Goal: Information Seeking & Learning: Find specific page/section

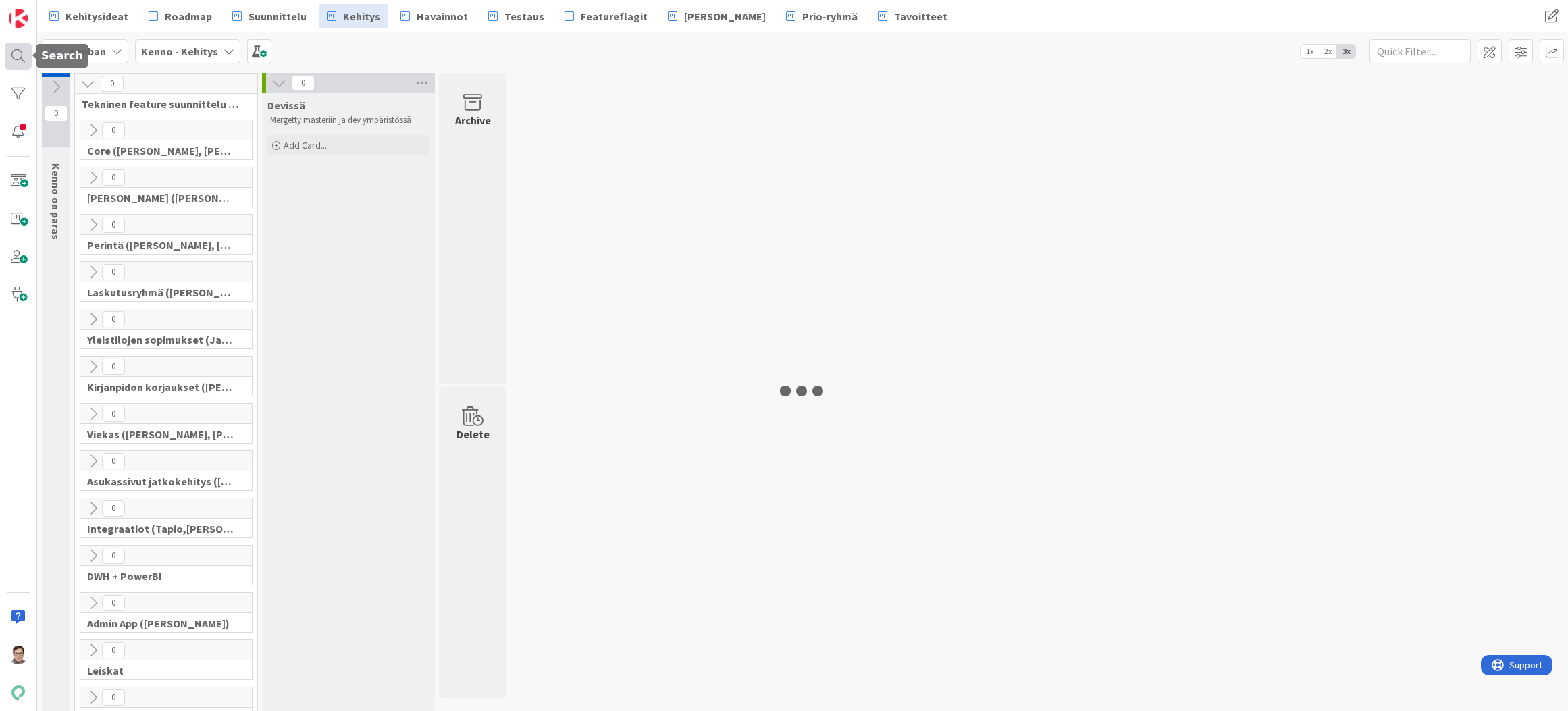
click at [17, 59] on div at bounding box center [18, 56] width 27 height 27
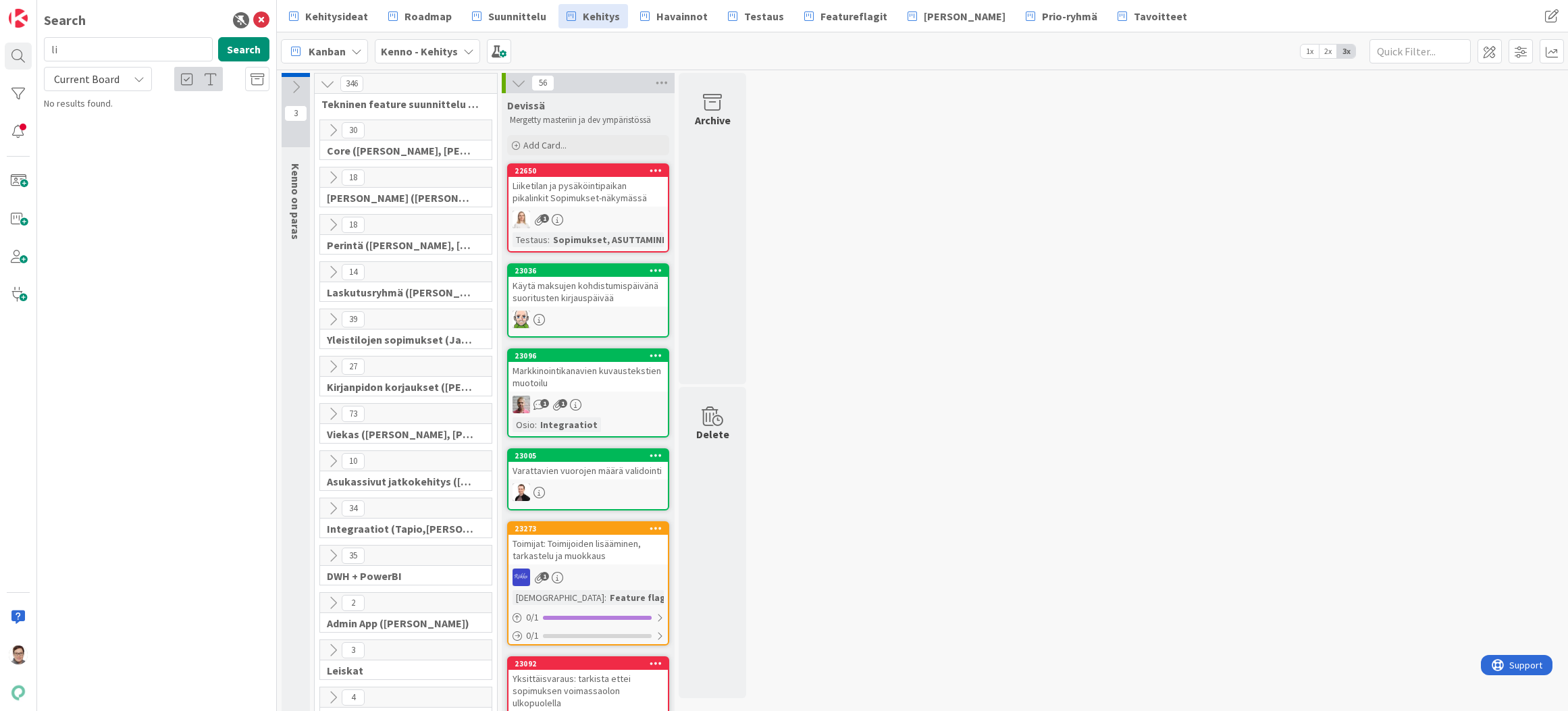
type input "l"
type input "linkkien"
click at [91, 80] on span "Current Board" at bounding box center [87, 79] width 65 height 14
click at [91, 134] on span "All Boards" at bounding box center [122, 135] width 141 height 20
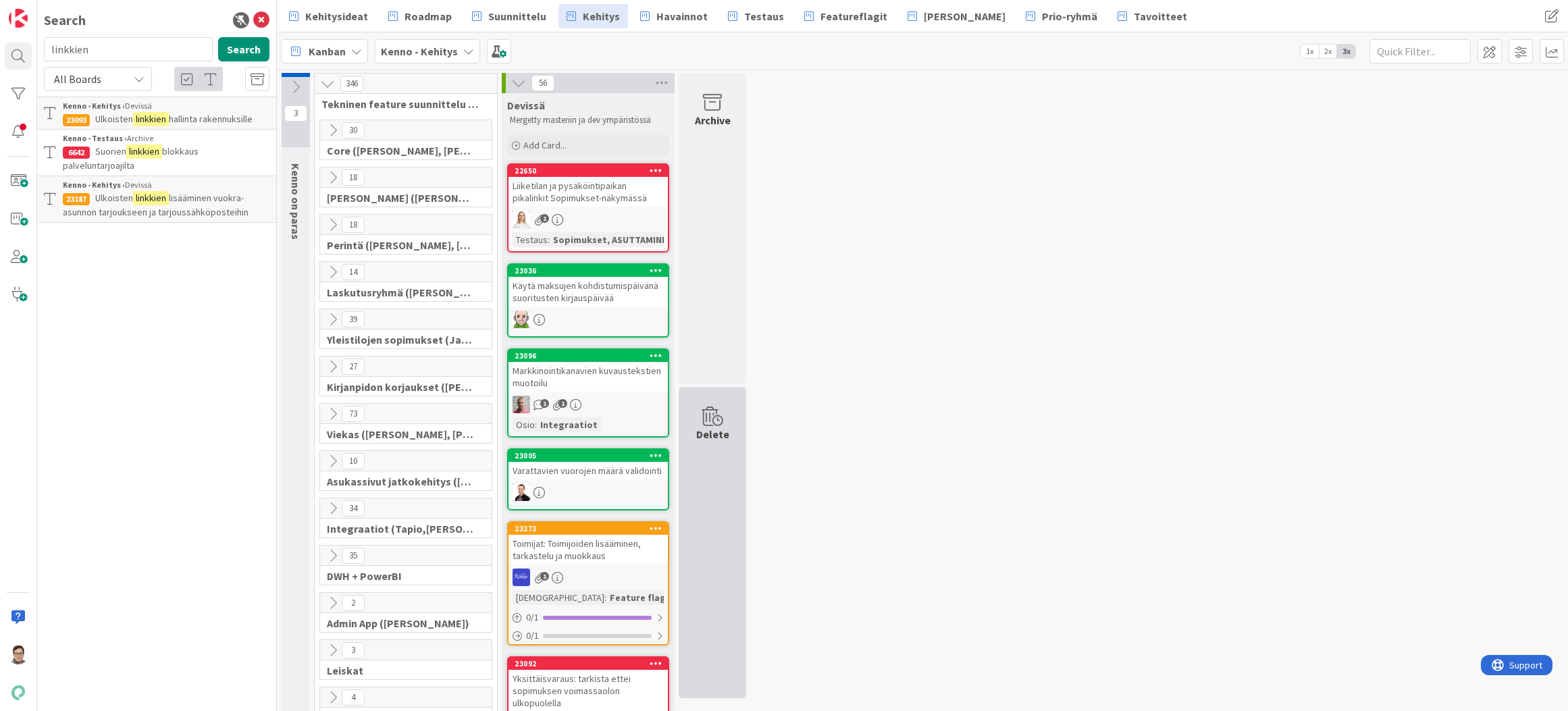
click at [743, 691] on div "Delete" at bounding box center [712, 543] width 67 height 312
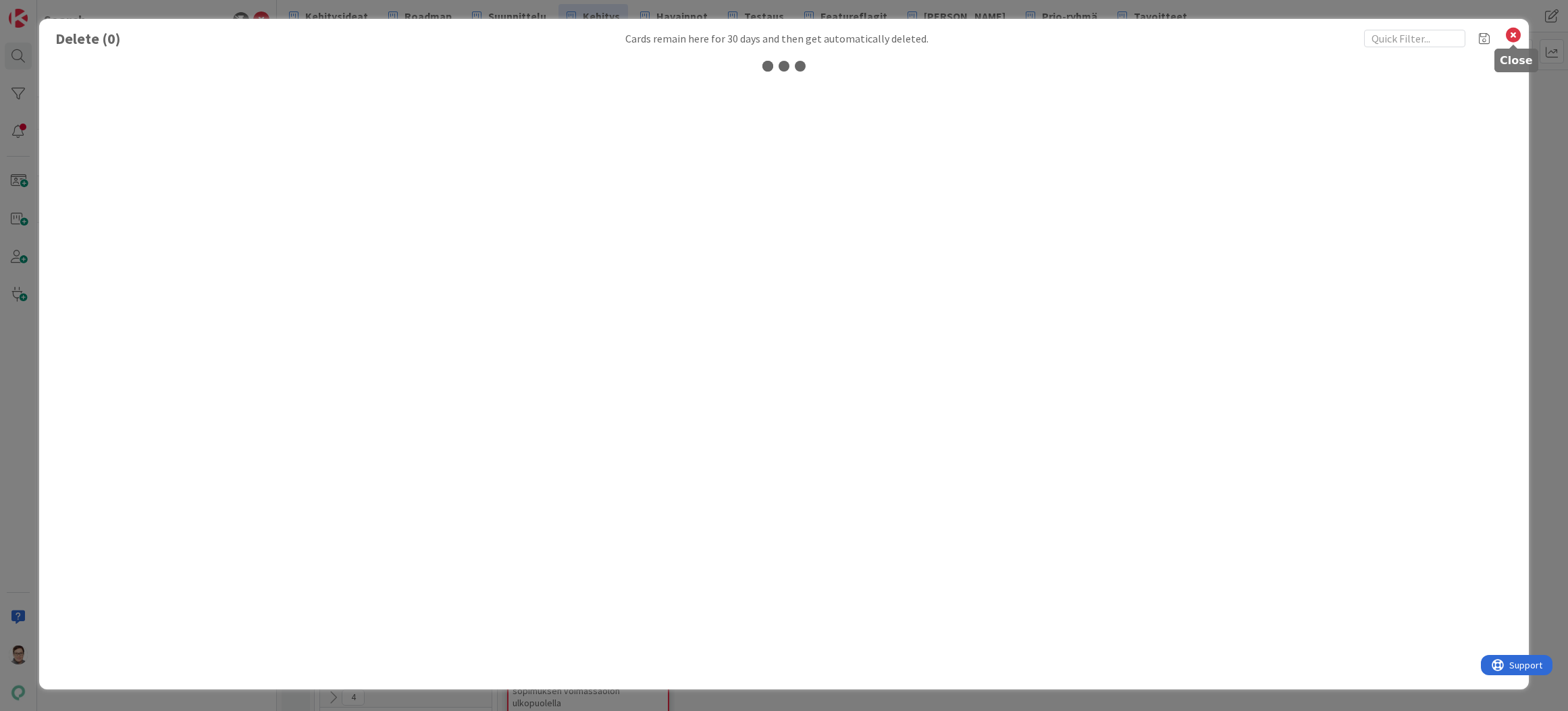
click at [1517, 37] on icon at bounding box center [1514, 35] width 17 height 19
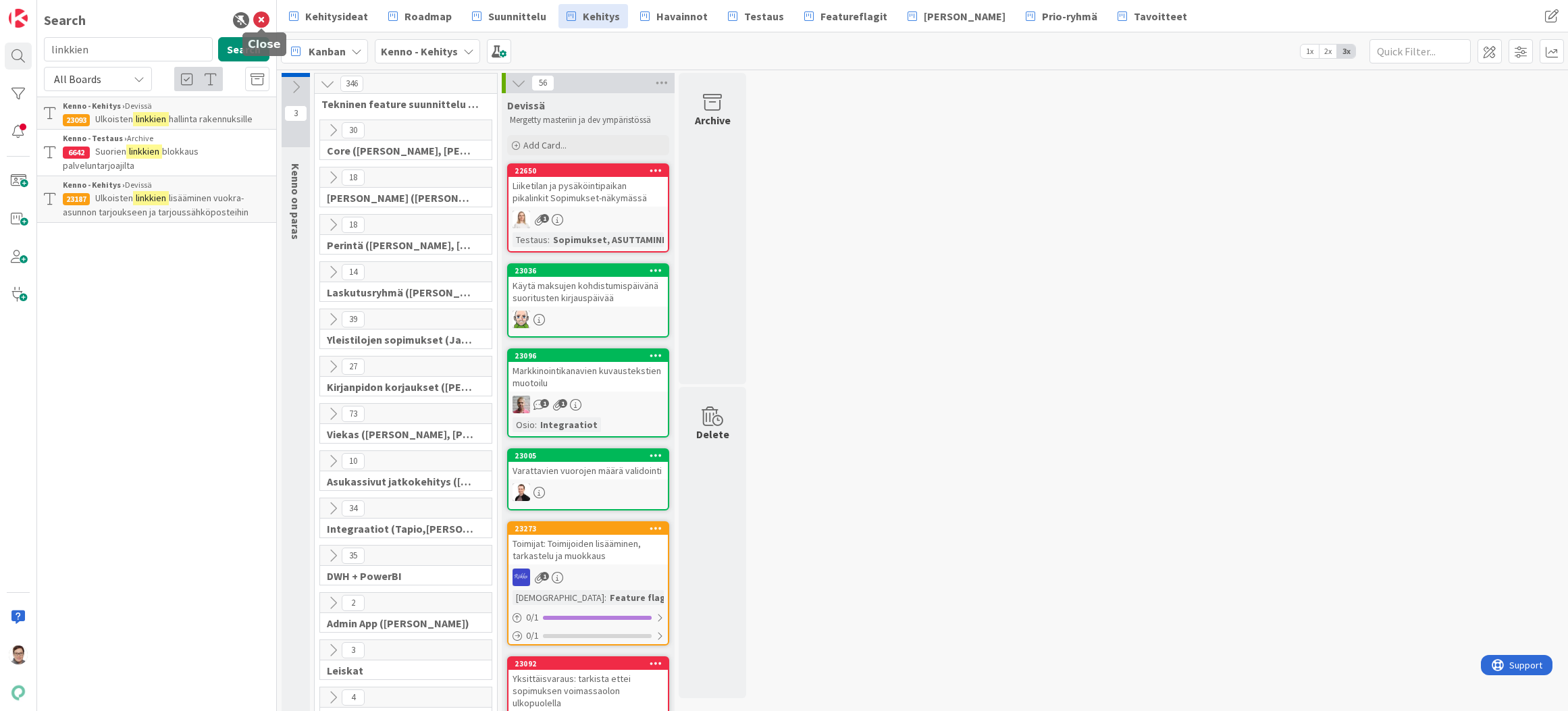
click at [260, 16] on icon at bounding box center [262, 20] width 16 height 16
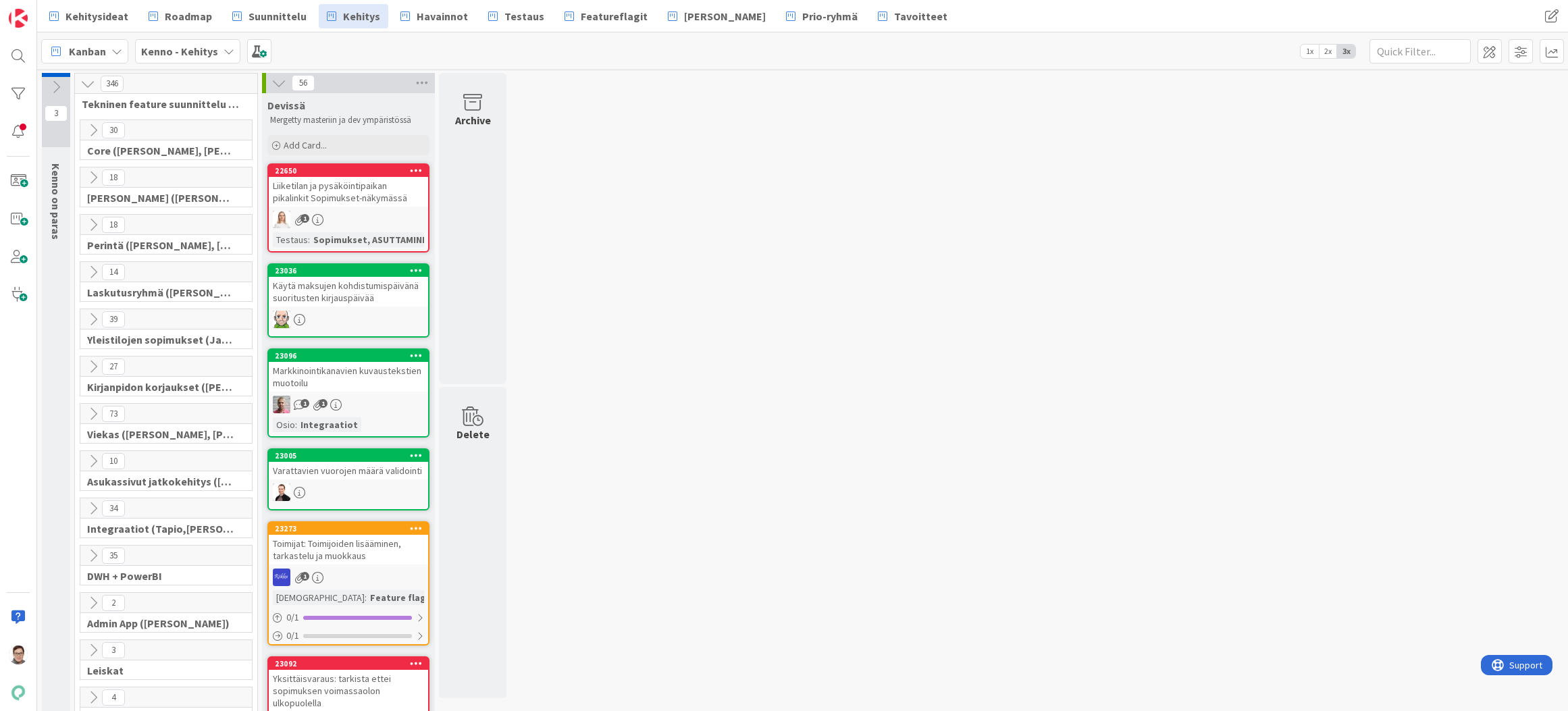
click at [95, 128] on icon at bounding box center [93, 130] width 15 height 15
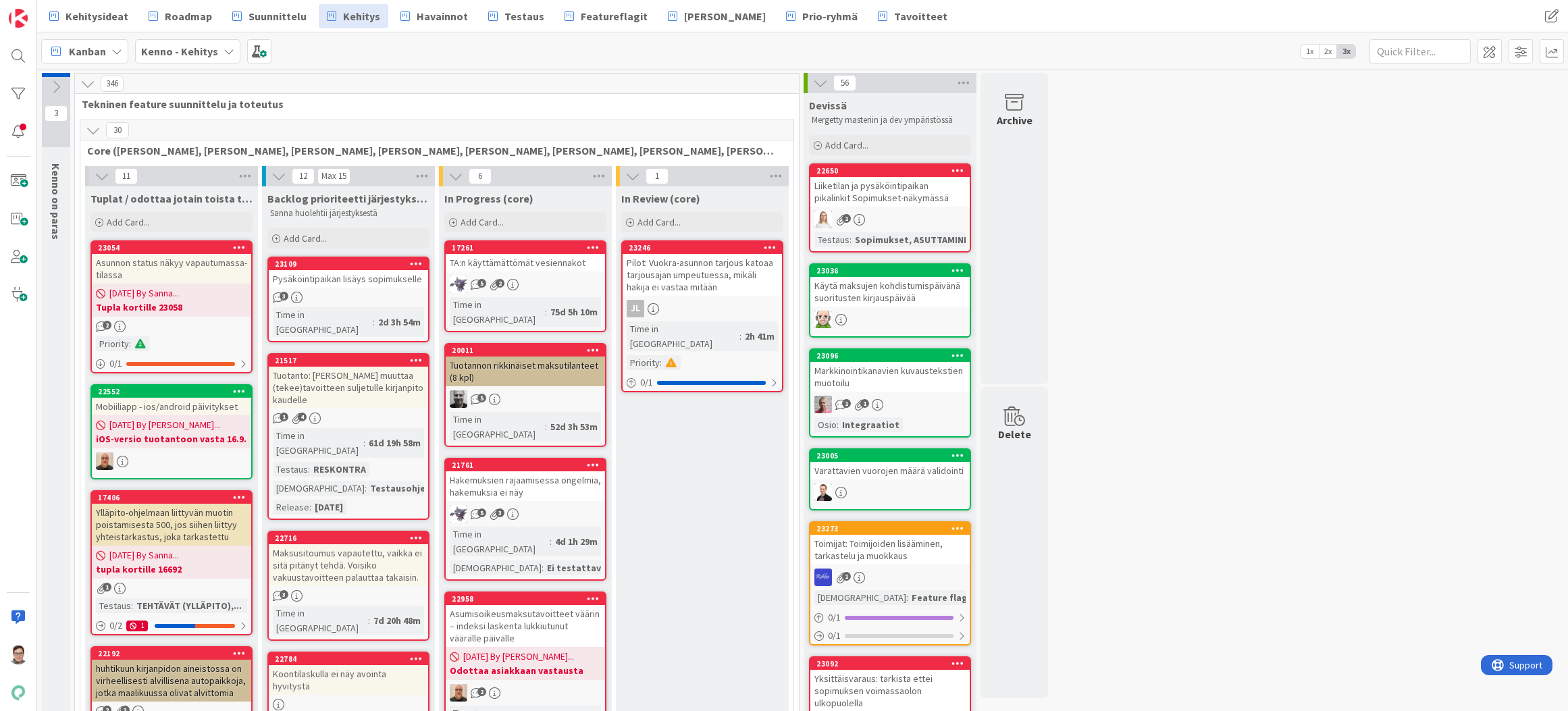
click at [95, 128] on icon at bounding box center [93, 130] width 15 height 15
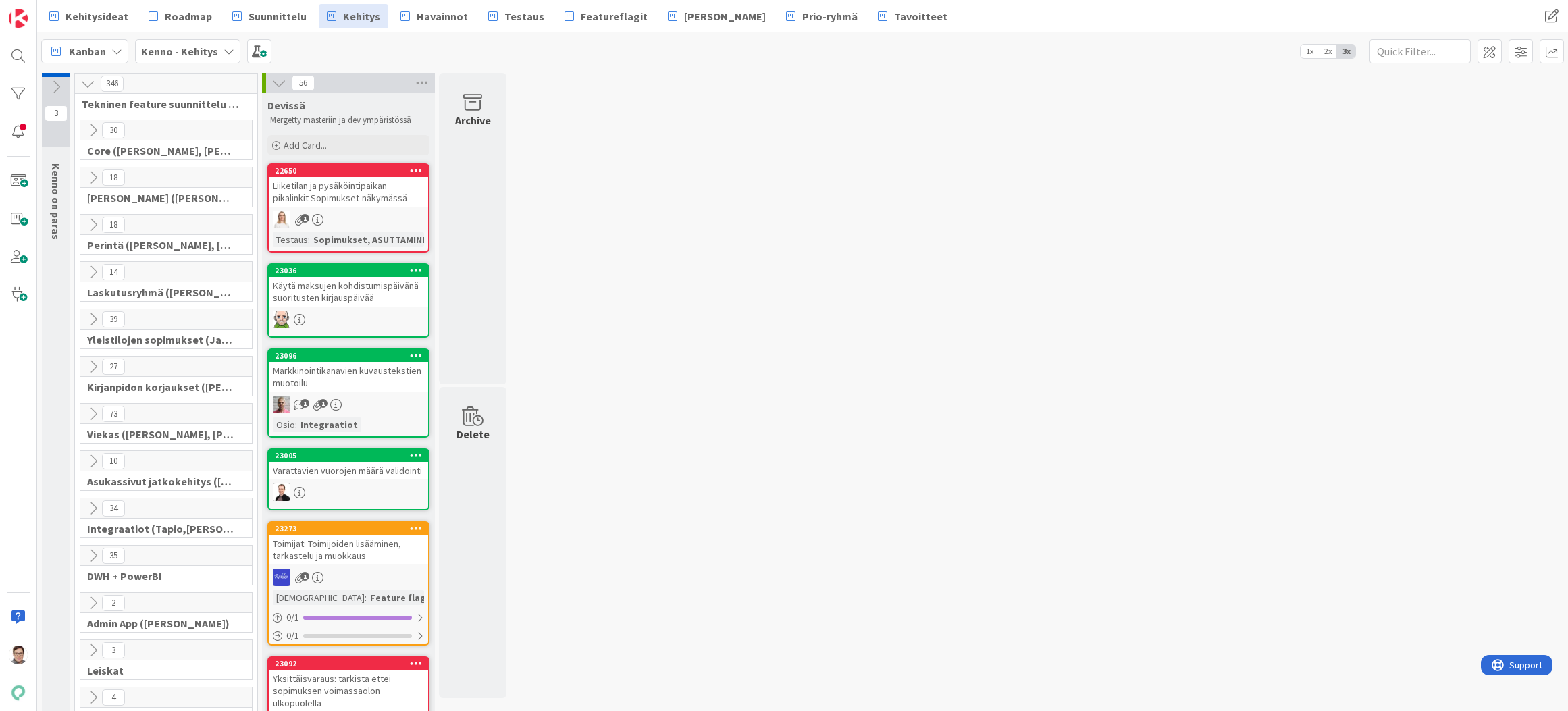
click at [91, 172] on icon at bounding box center [93, 178] width 15 height 15
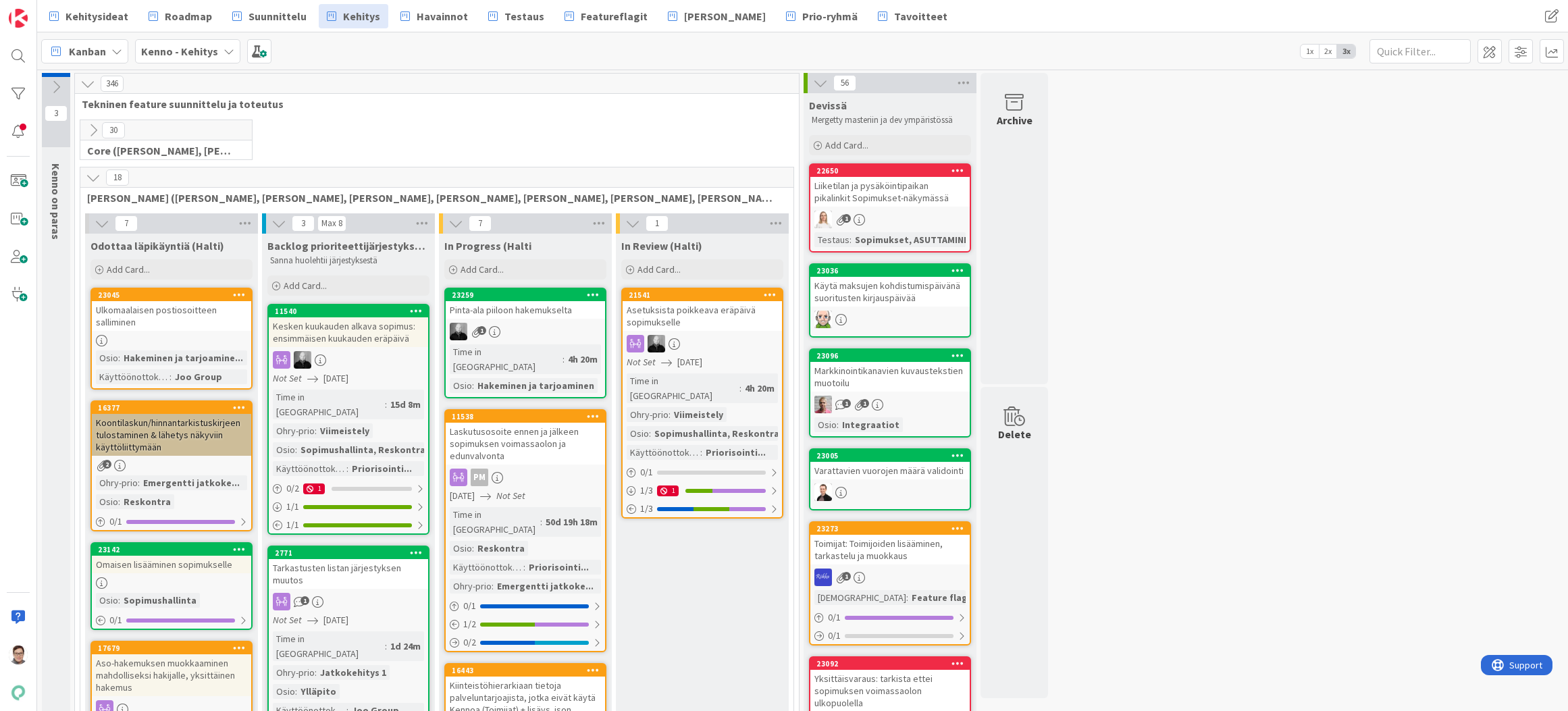
click at [91, 172] on icon at bounding box center [93, 178] width 15 height 15
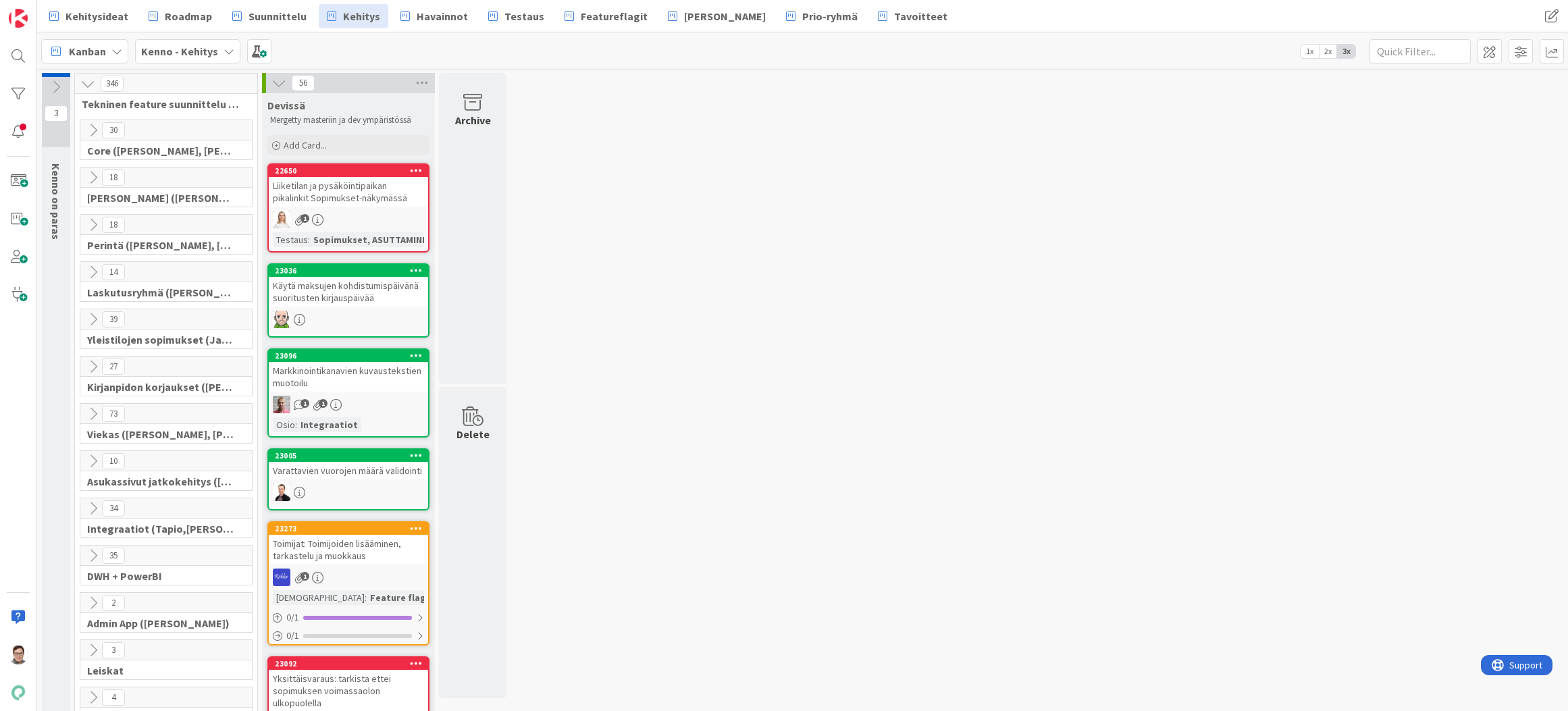
click at [90, 226] on icon at bounding box center [93, 225] width 15 height 15
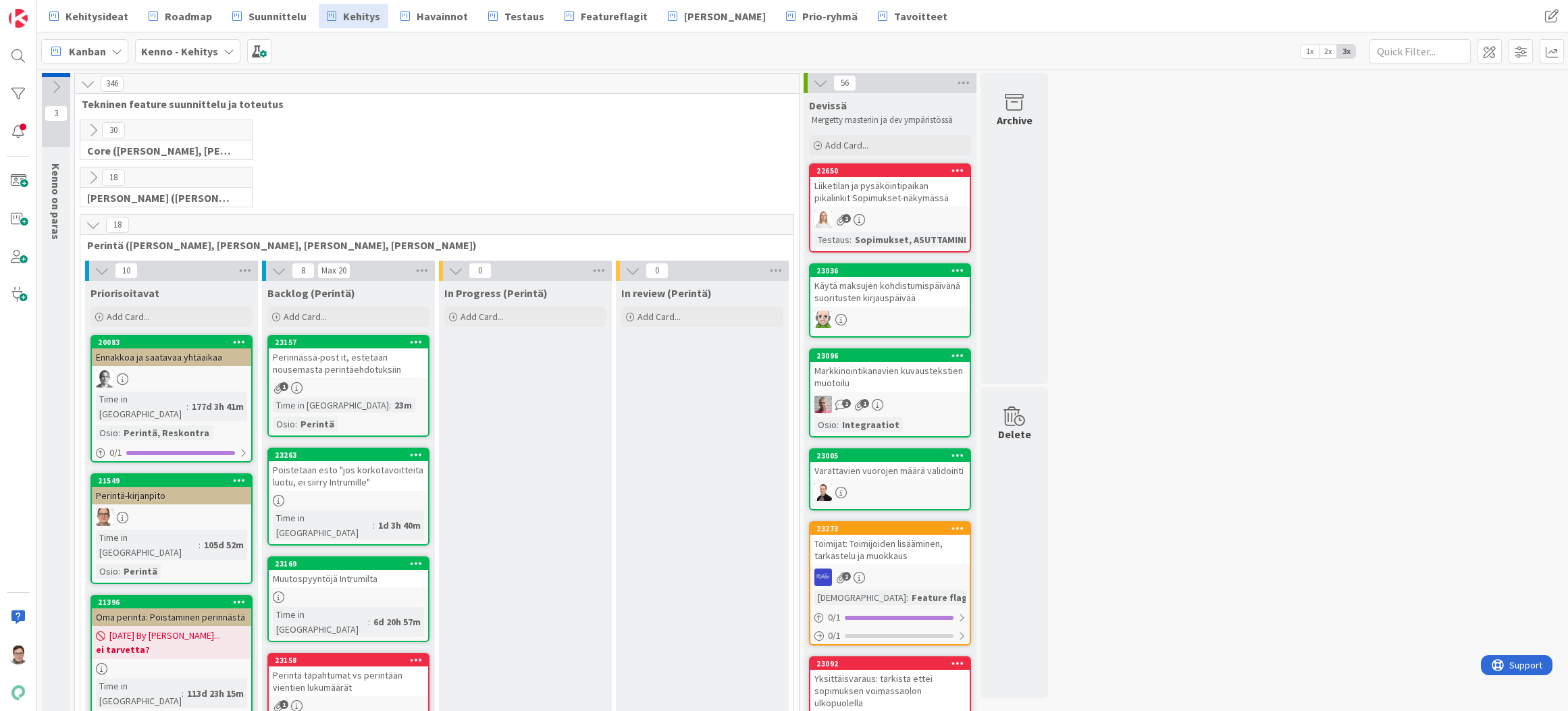
click at [90, 226] on icon at bounding box center [93, 225] width 15 height 15
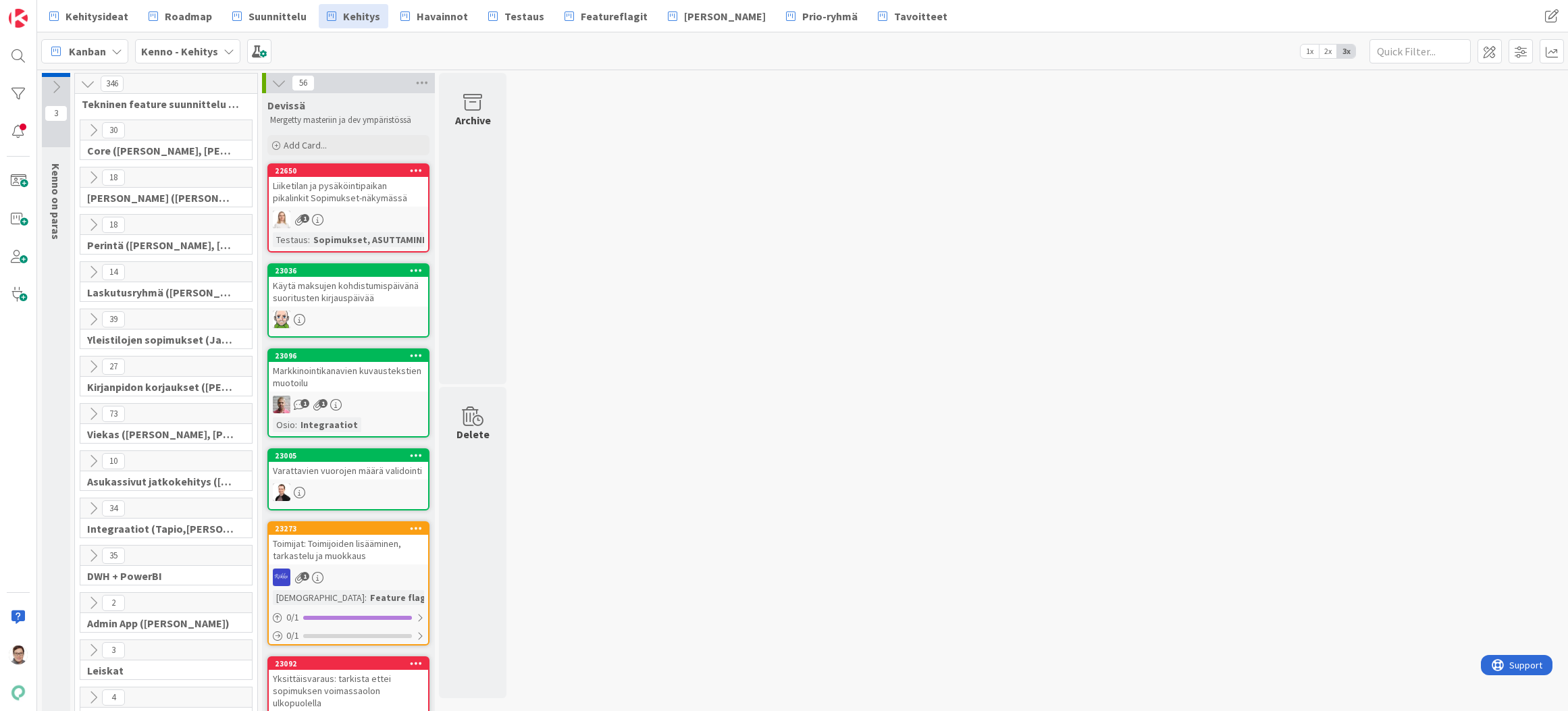
click at [93, 270] on icon at bounding box center [93, 272] width 15 height 15
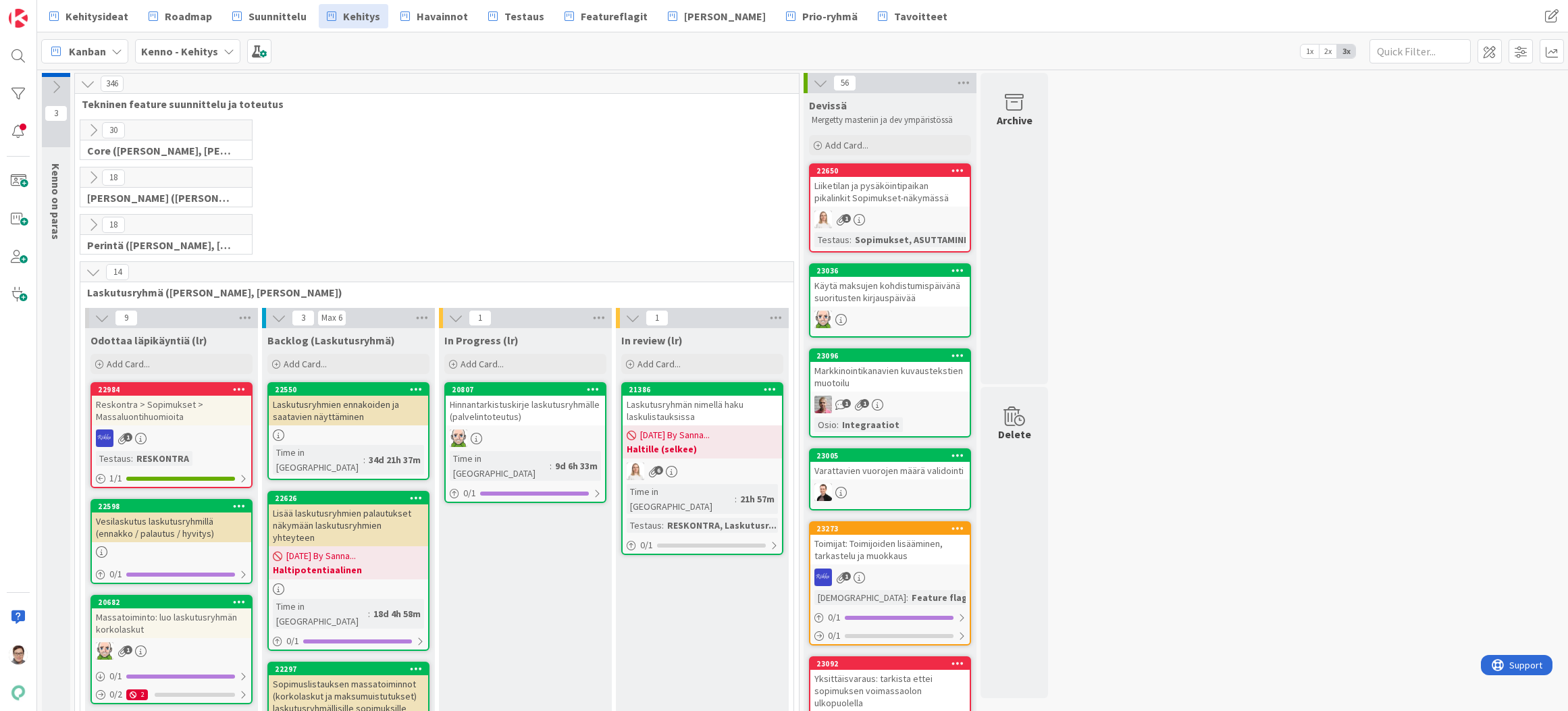
click at [93, 270] on icon at bounding box center [93, 272] width 15 height 15
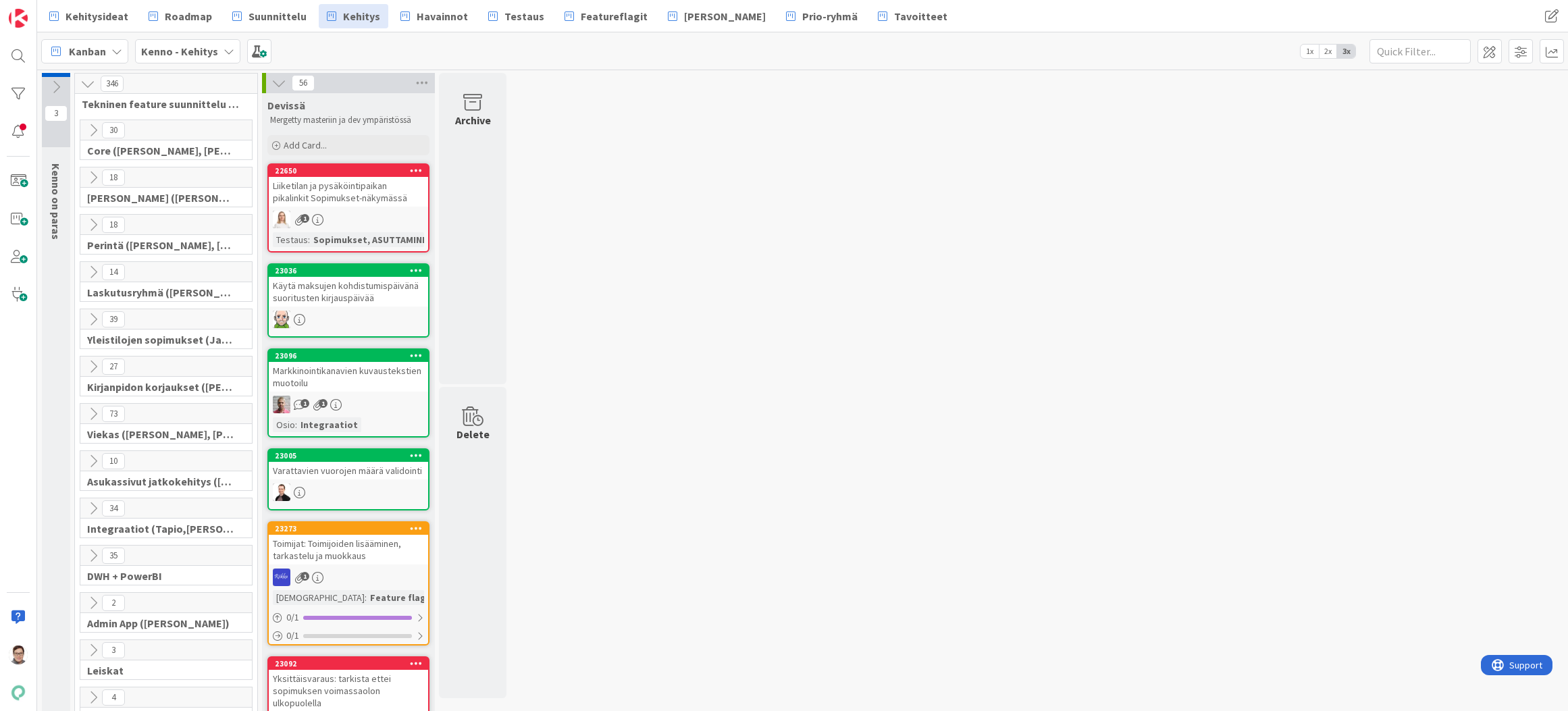
click at [93, 316] on icon at bounding box center [93, 320] width 15 height 15
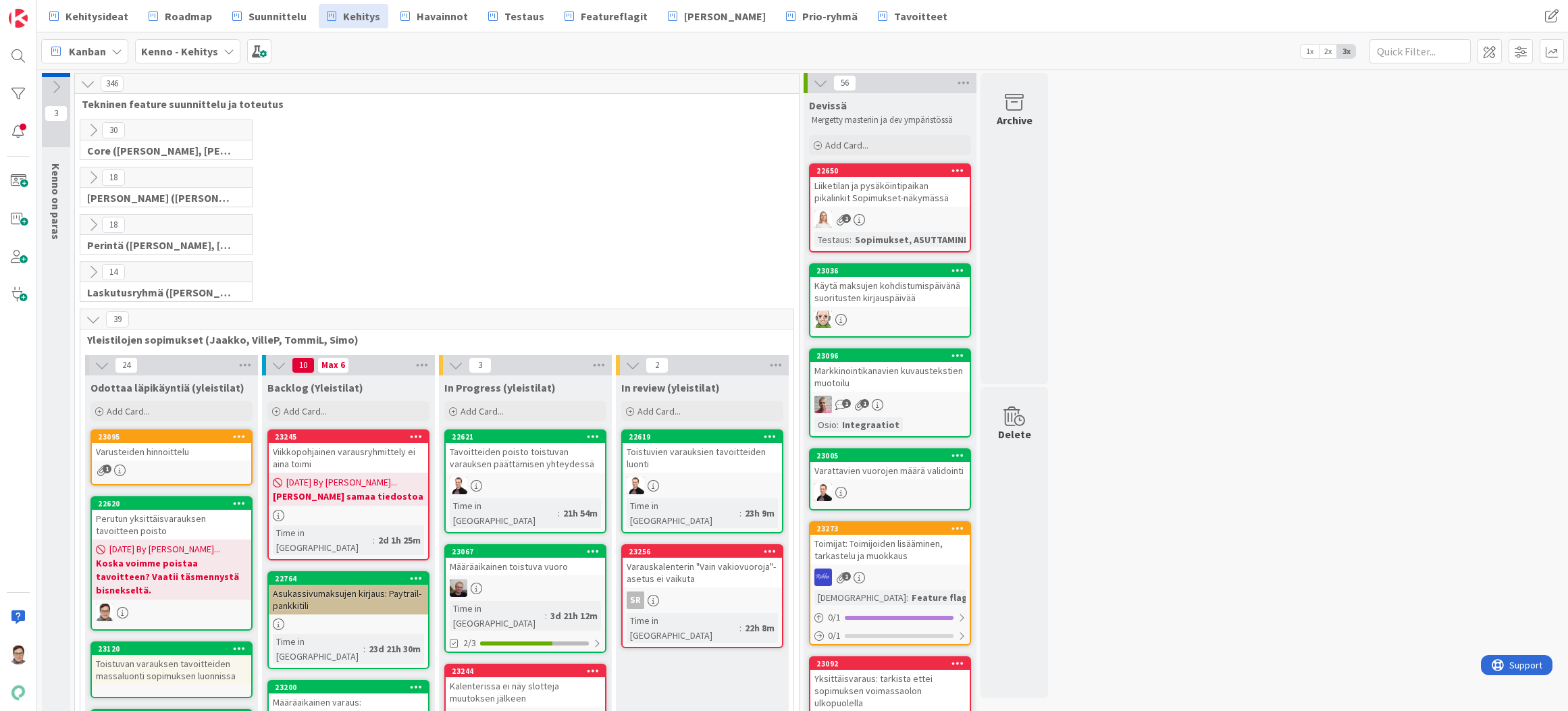
click at [93, 317] on icon at bounding box center [93, 320] width 15 height 15
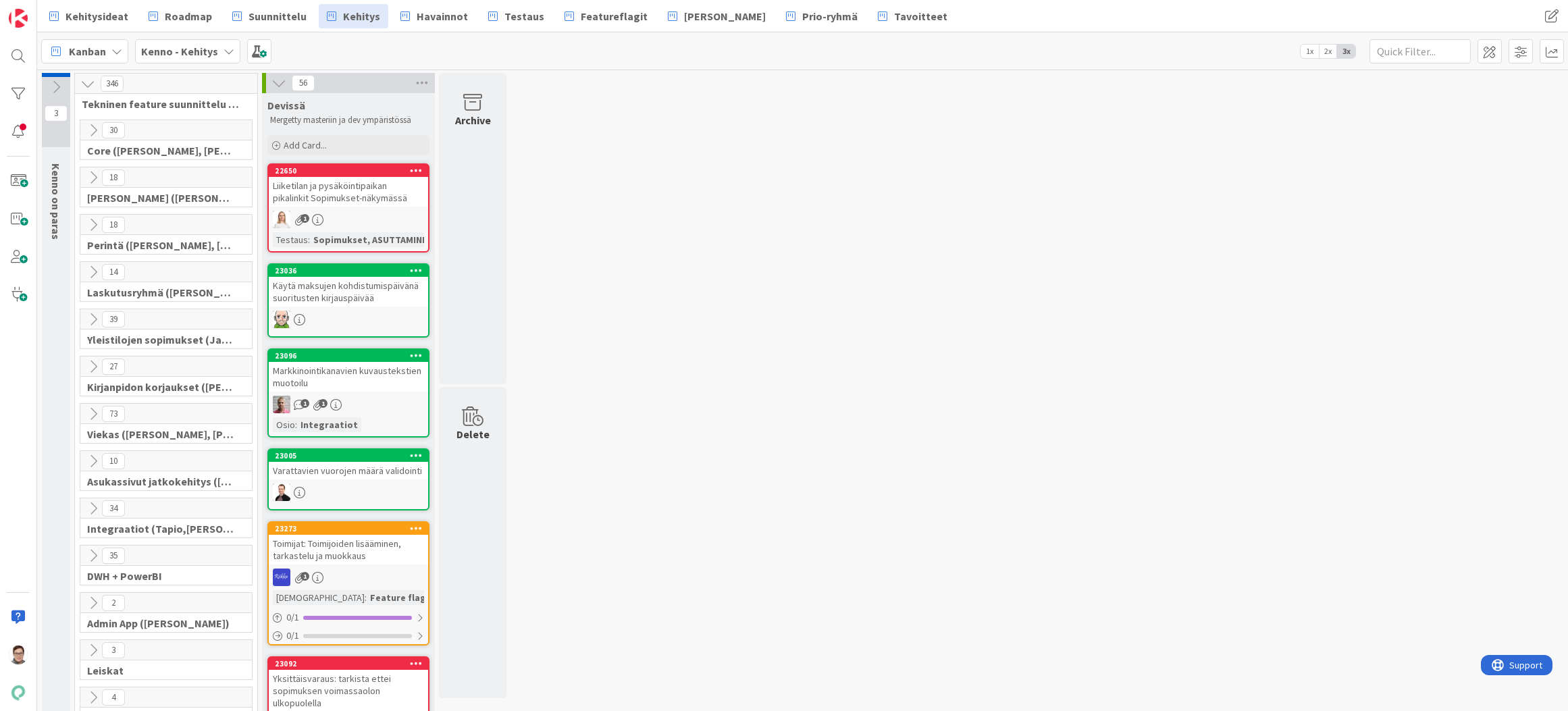
click at [88, 363] on icon at bounding box center [93, 367] width 15 height 15
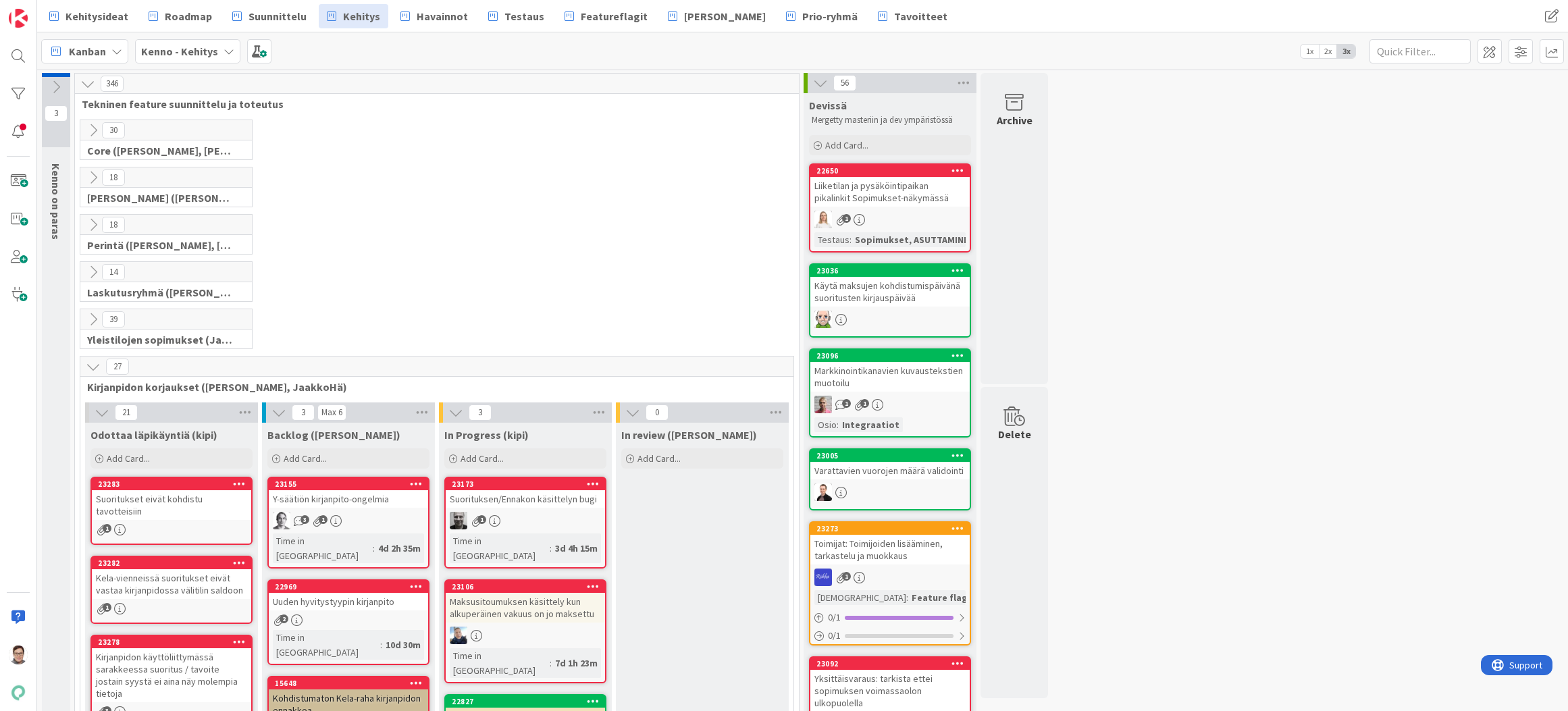
click at [88, 363] on icon at bounding box center [93, 367] width 15 height 15
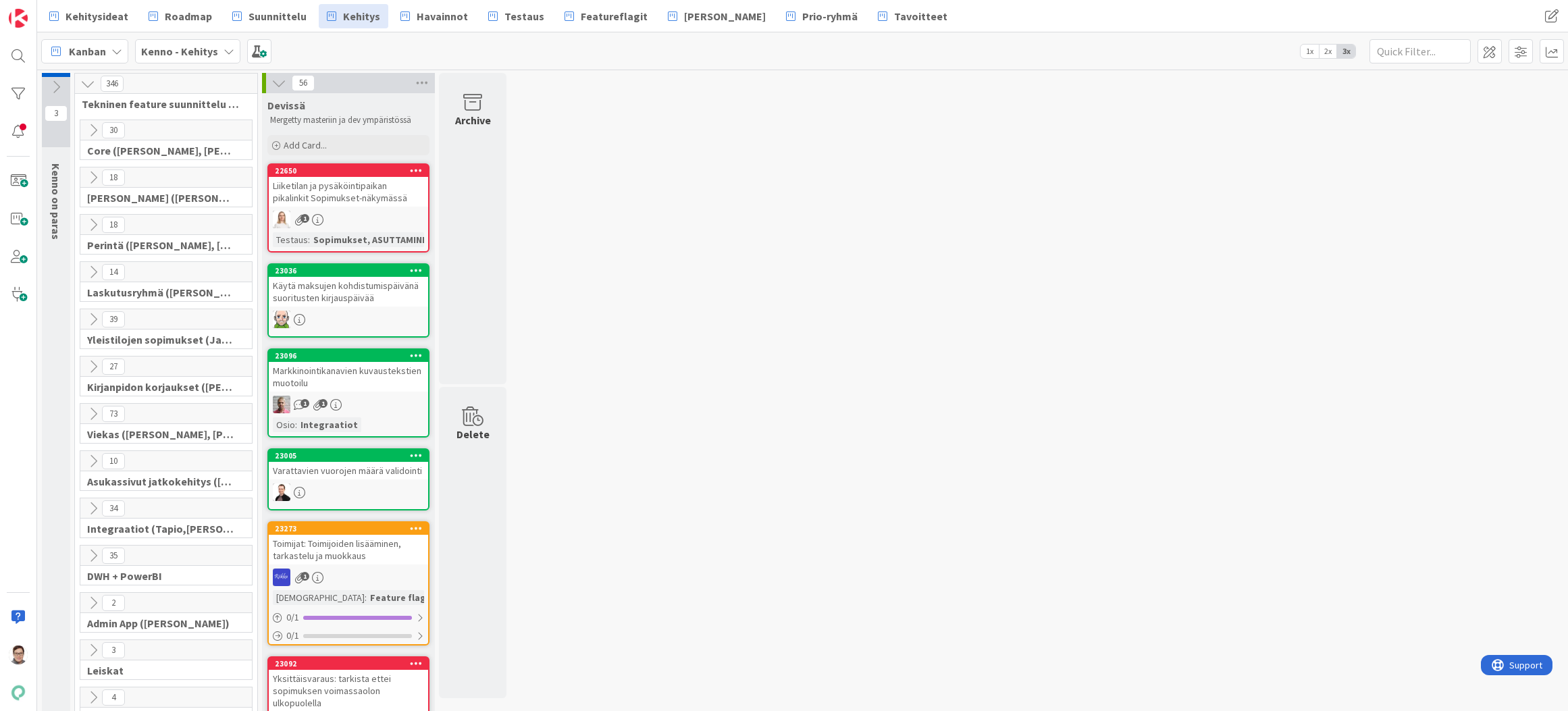
click at [90, 415] on icon at bounding box center [93, 414] width 15 height 15
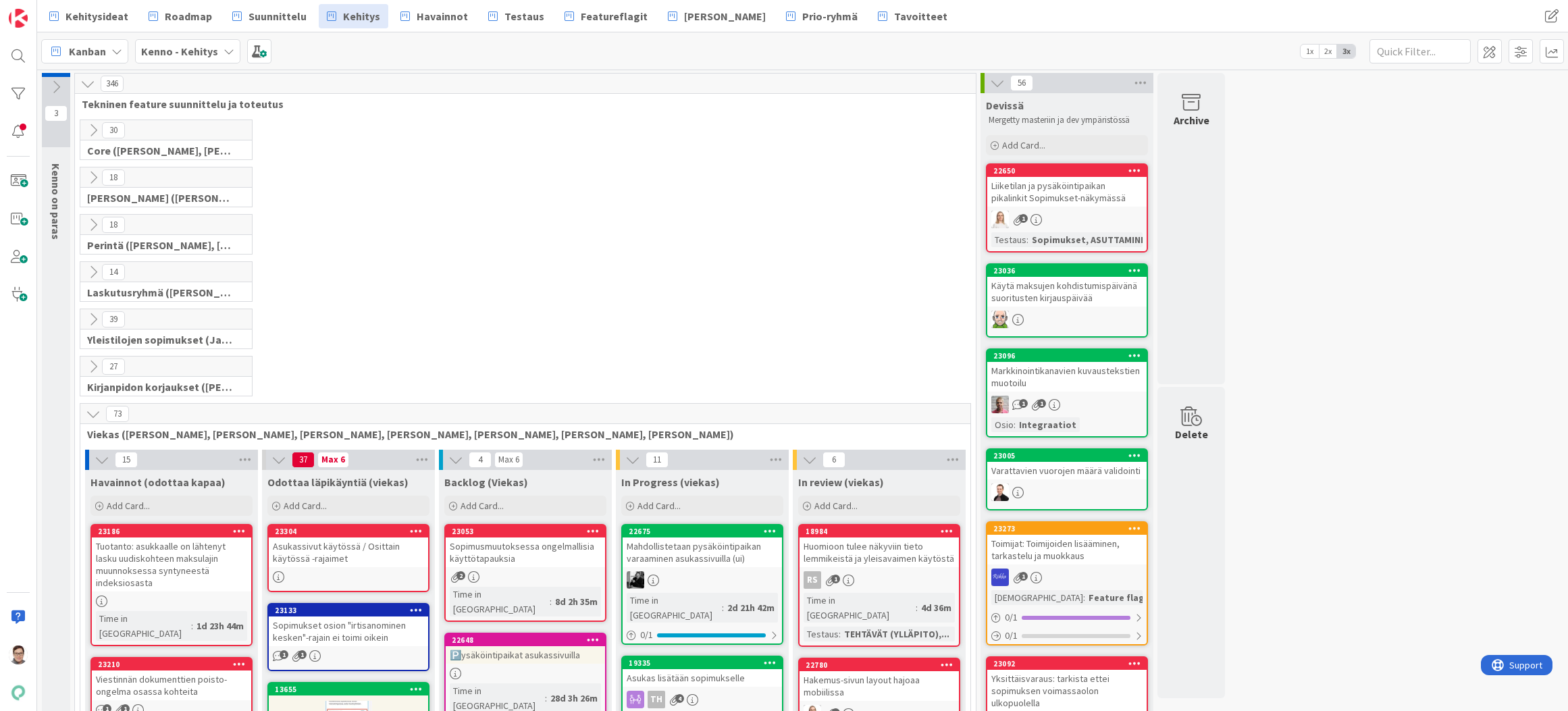
click at [90, 415] on icon at bounding box center [93, 414] width 15 height 15
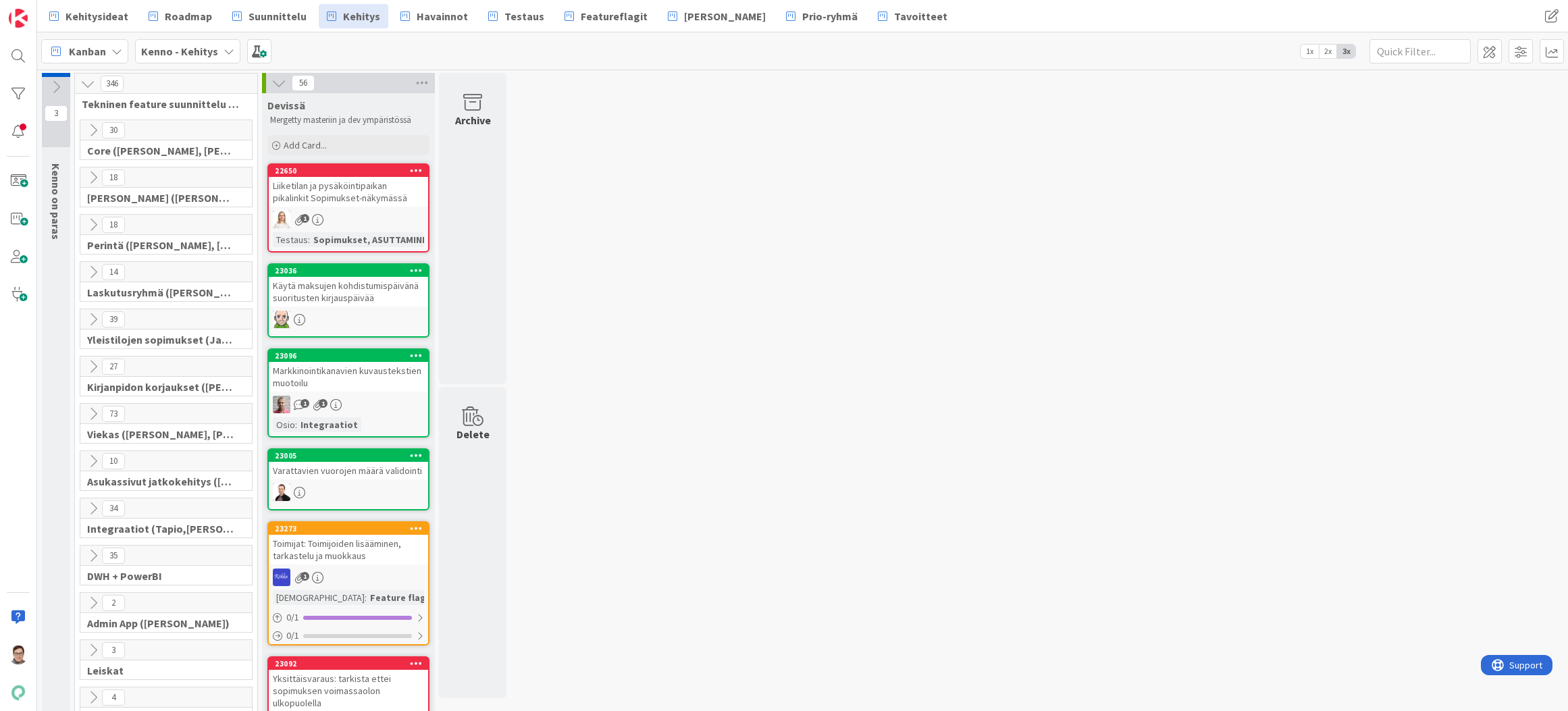
click at [96, 462] on icon at bounding box center [93, 461] width 15 height 15
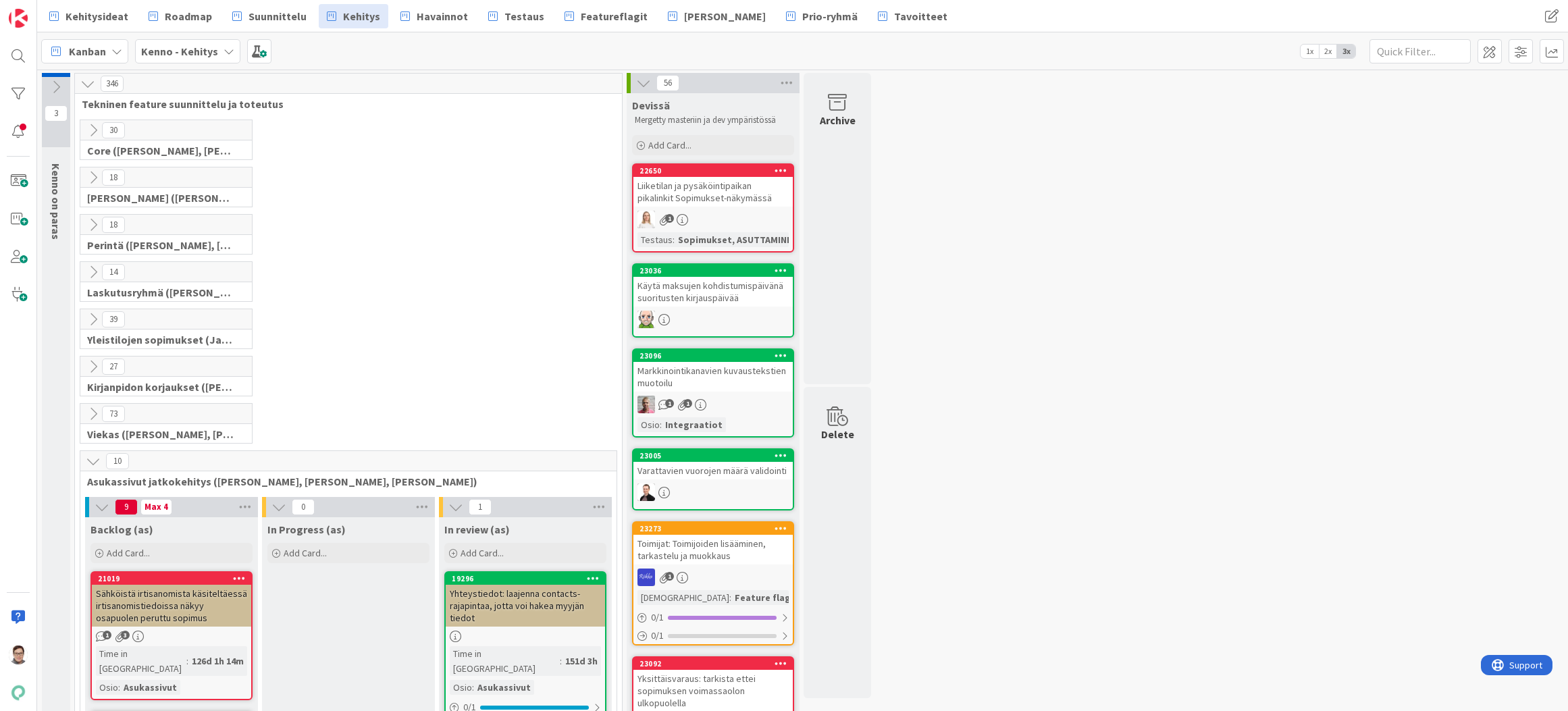
click at [96, 462] on icon at bounding box center [93, 461] width 15 height 15
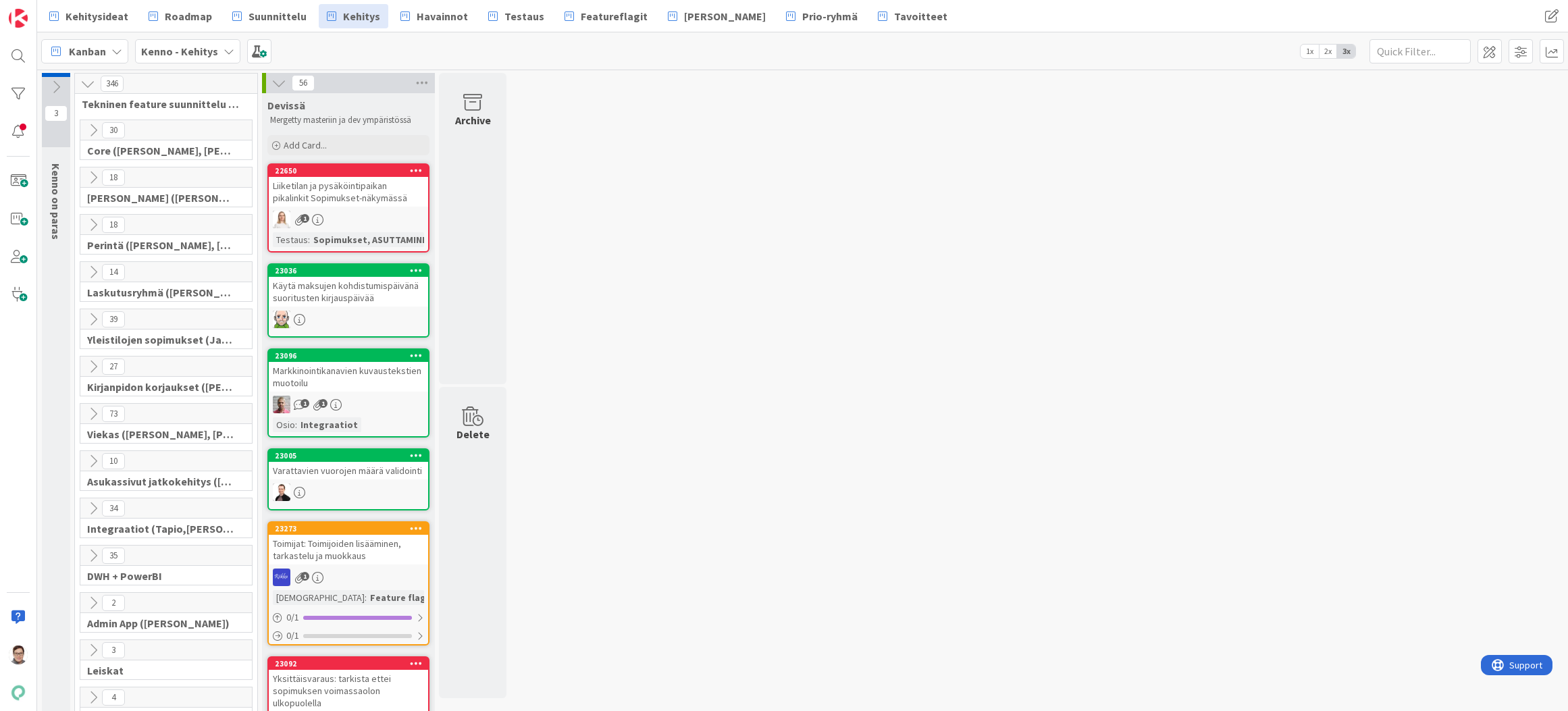
click at [88, 508] on icon at bounding box center [93, 509] width 15 height 15
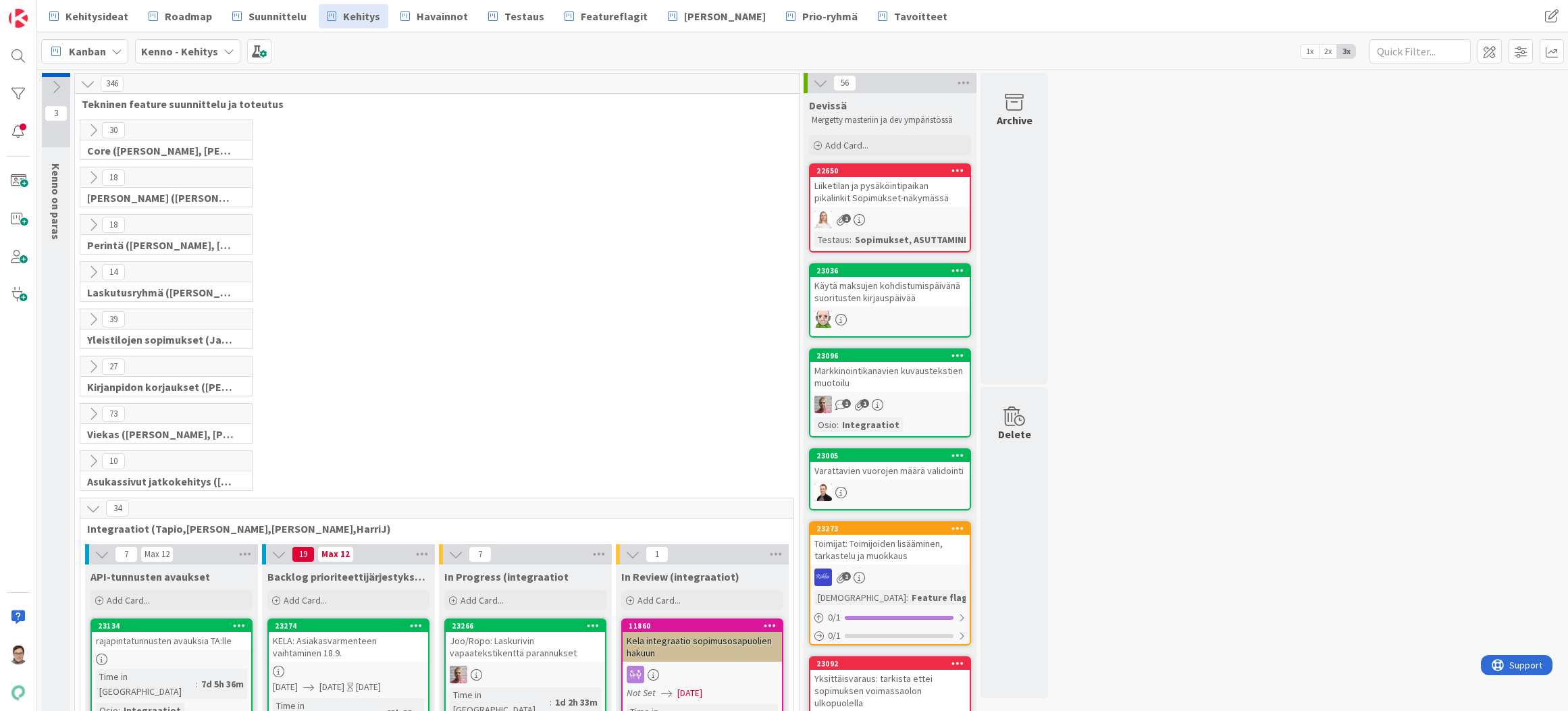
click at [88, 508] on icon at bounding box center [93, 509] width 15 height 15
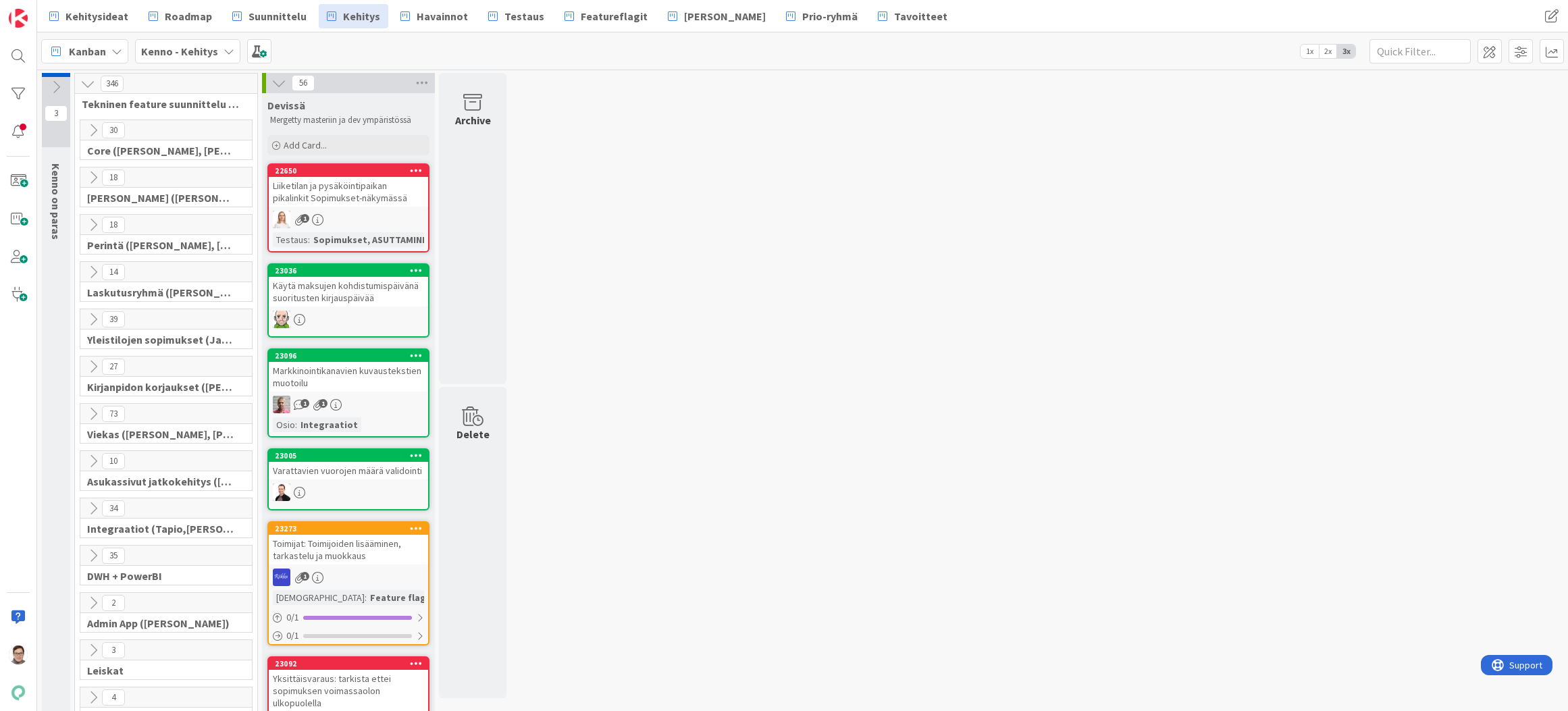
click at [259, 15] on span "Suunnittelu" at bounding box center [278, 16] width 58 height 16
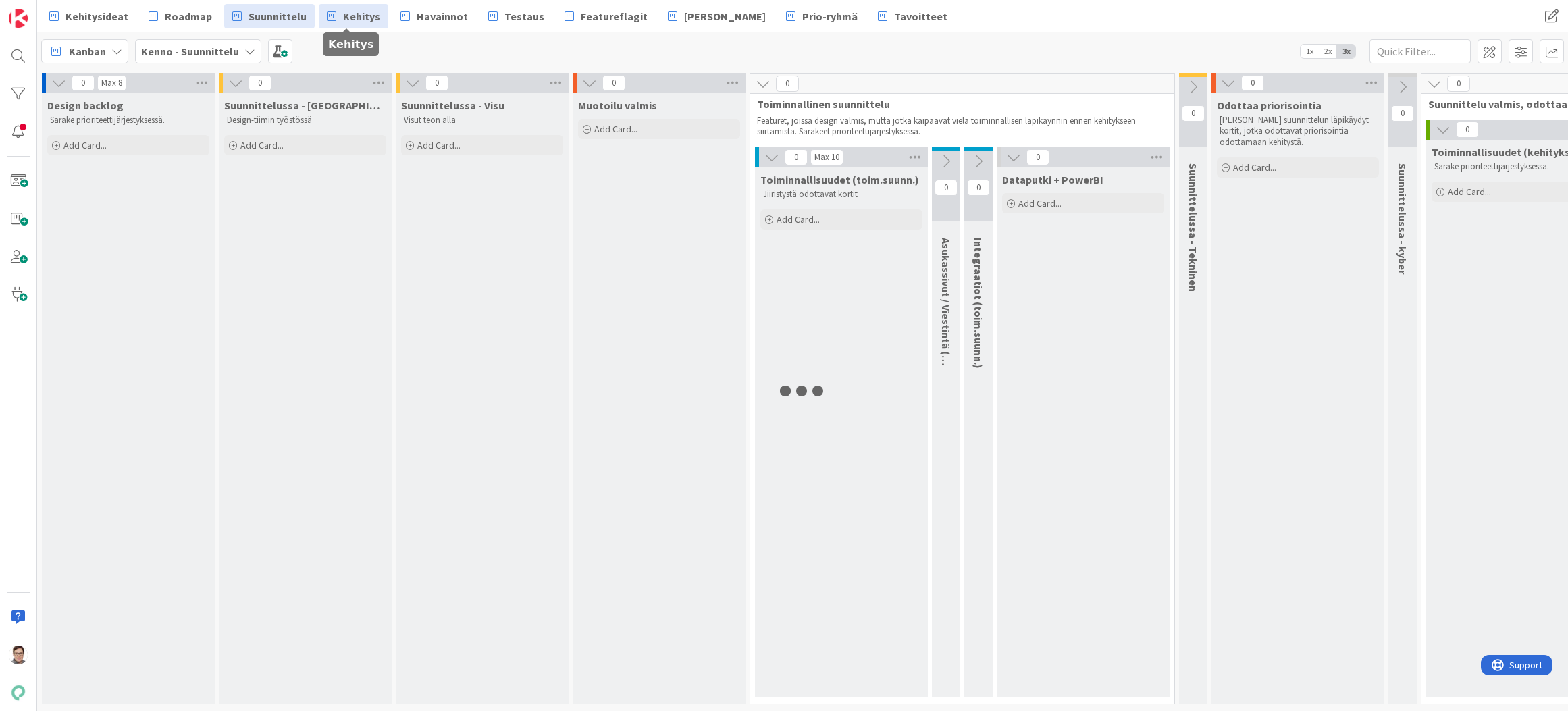
click at [359, 21] on span "Kehitys" at bounding box center [361, 16] width 37 height 16
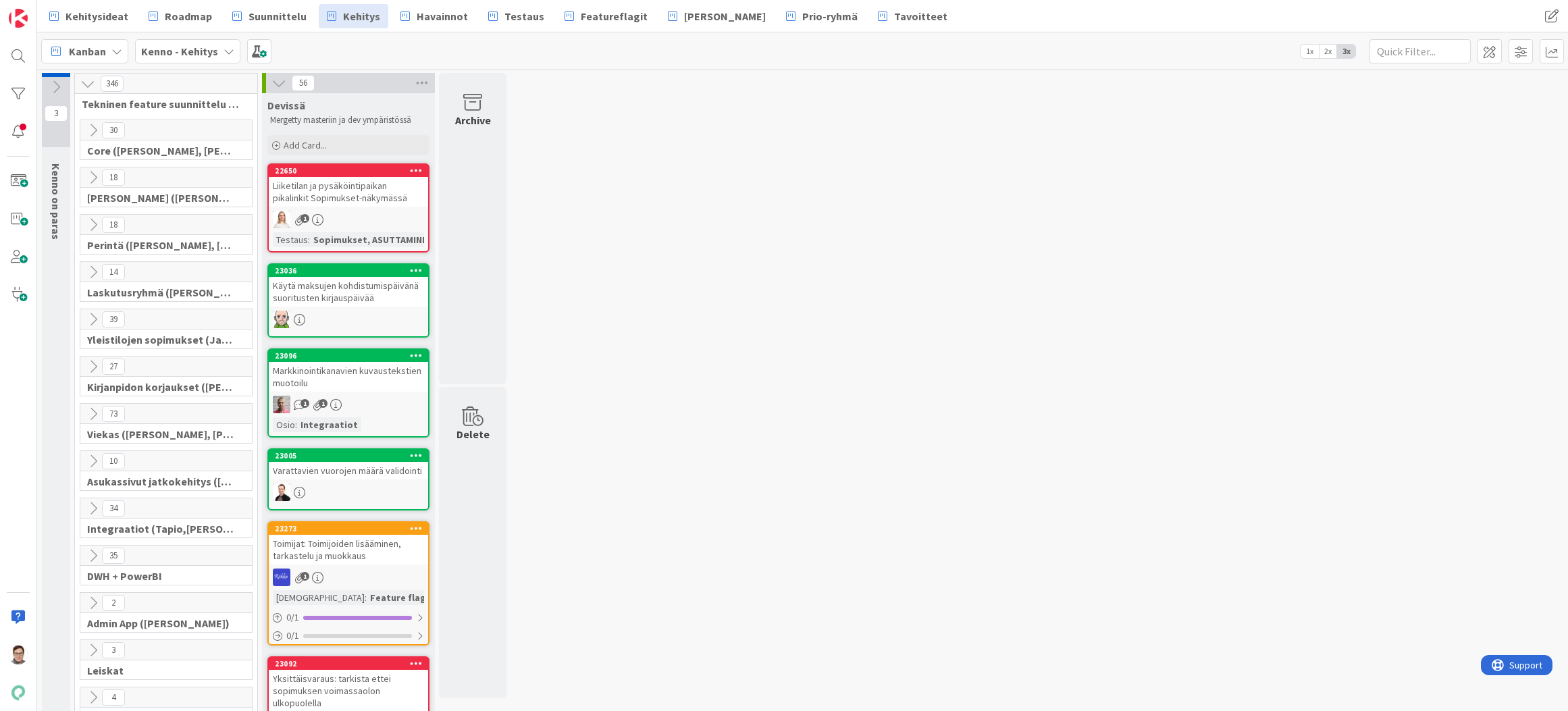
click at [91, 174] on icon at bounding box center [93, 178] width 15 height 15
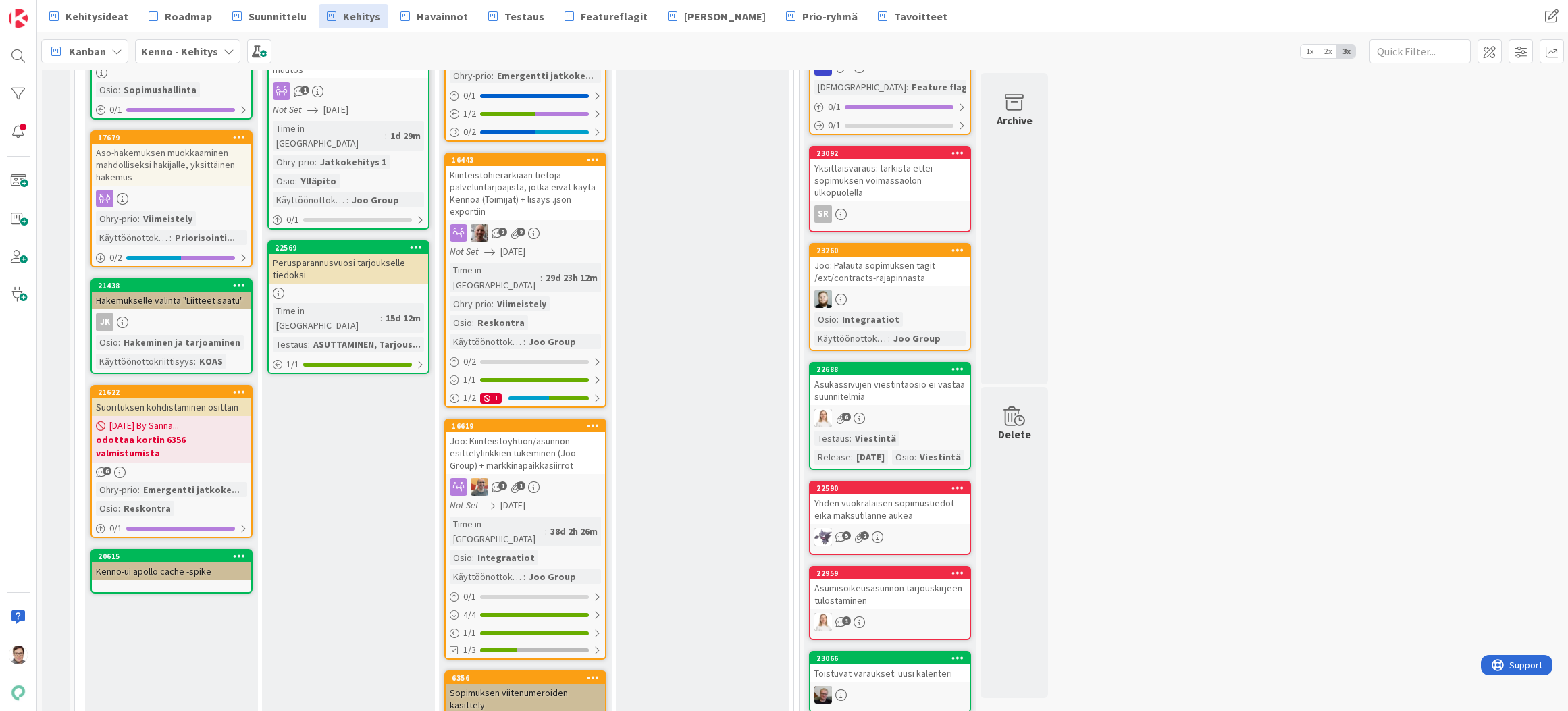
scroll to position [473, 0]
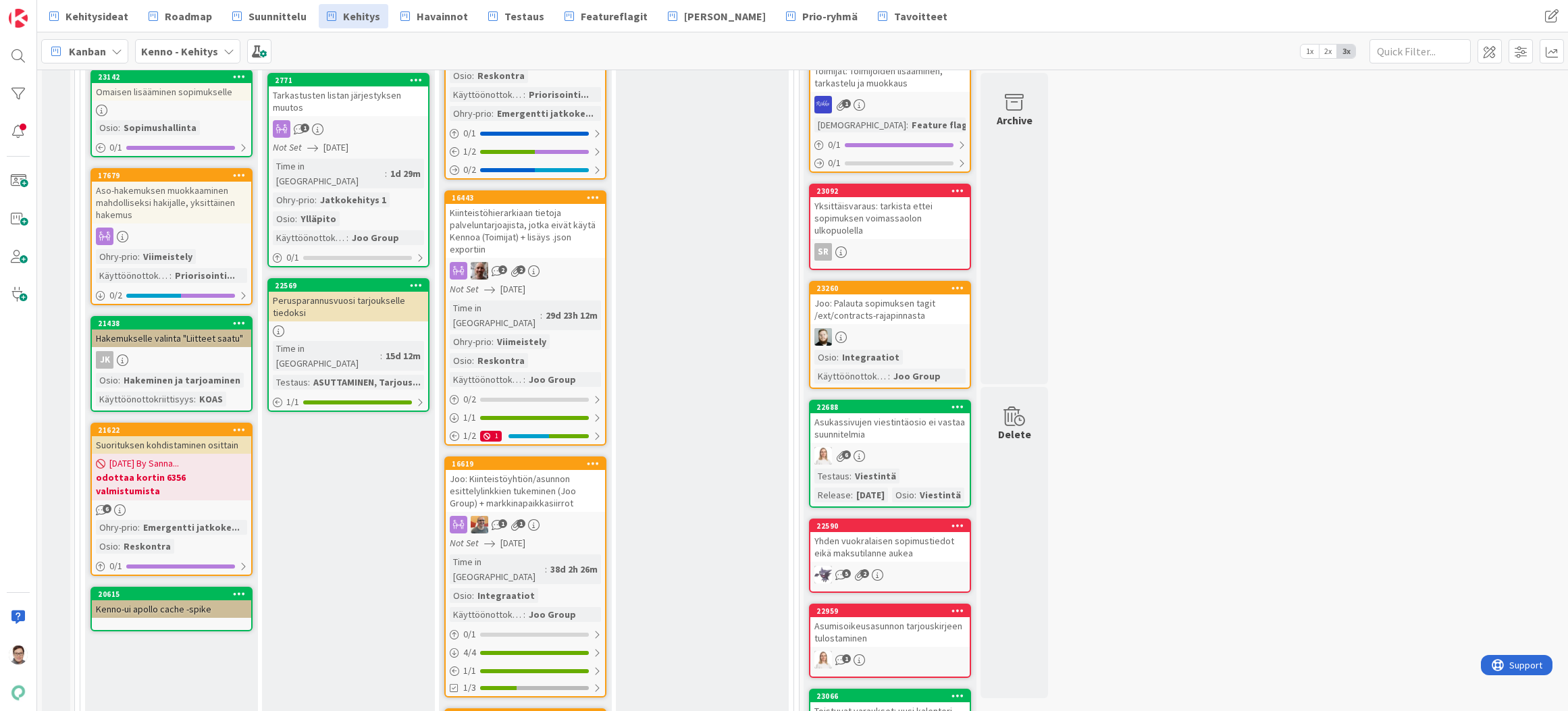
click at [525, 470] on div "Joo: Kiinteistöyhtiön/asunnon esittelylinkkien tukeminen (Joo Group) + markkina…" at bounding box center [525, 491] width 159 height 42
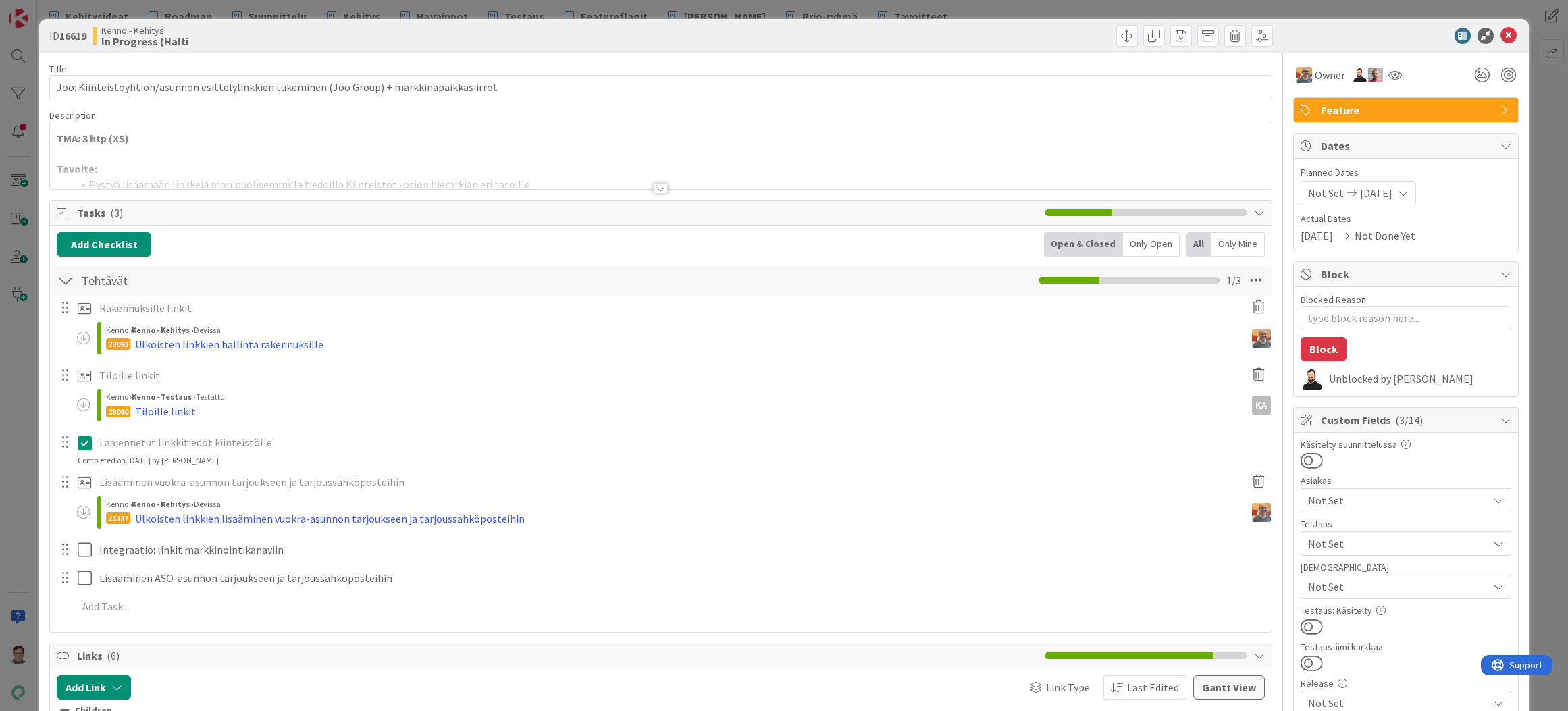
click at [655, 189] on div at bounding box center [660, 188] width 15 height 11
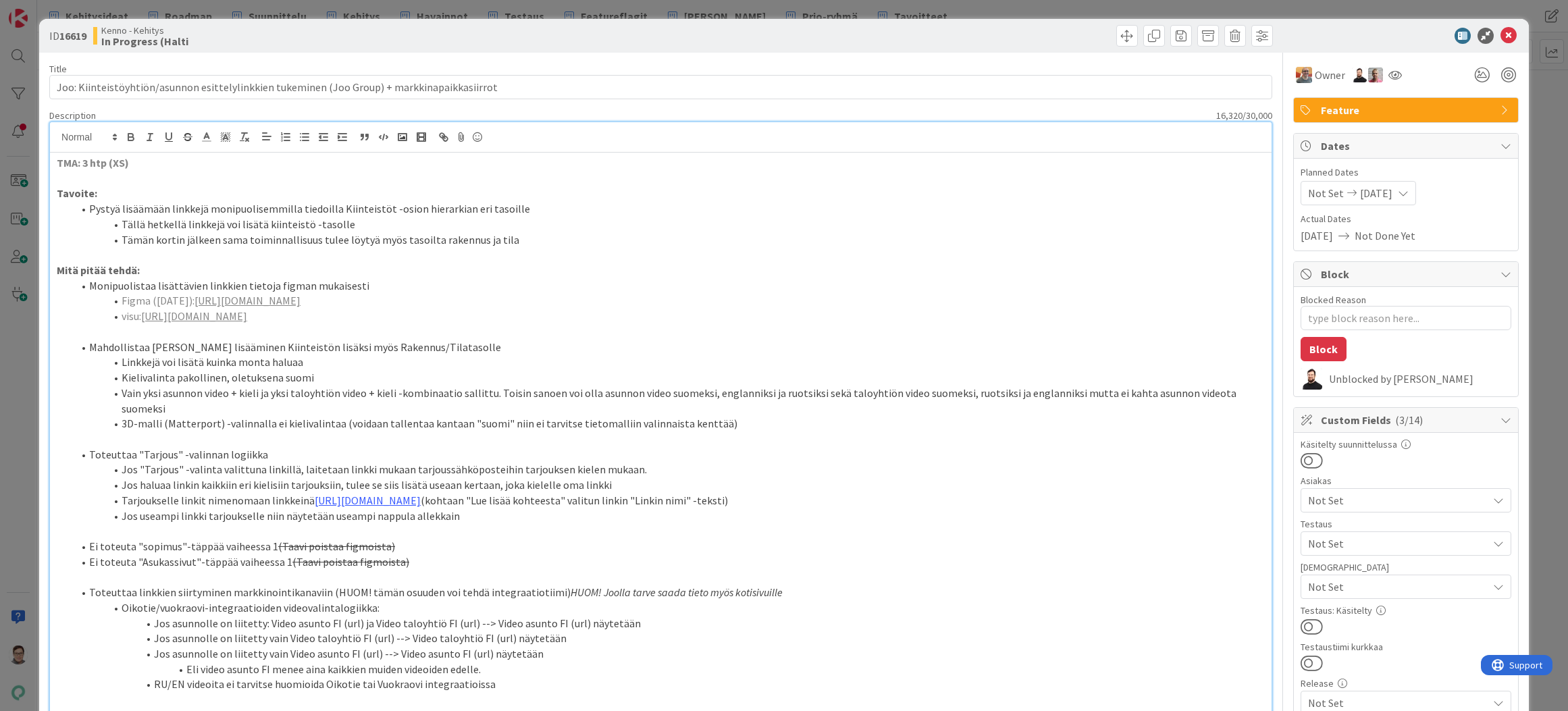
type textarea "x"
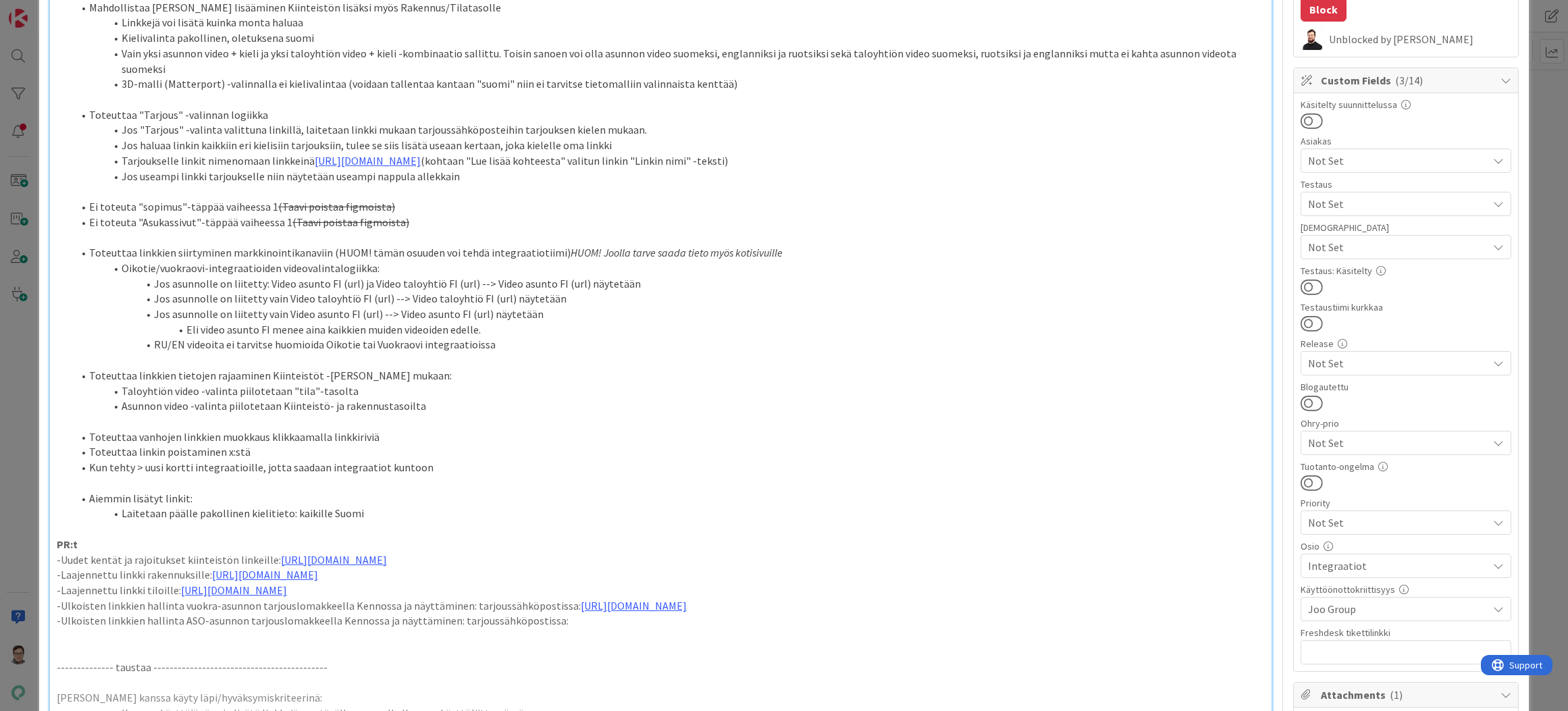
scroll to position [338, 0]
click at [433, 470] on li "Kun tehty > uusi kortti integraatioille, jotta saadaan integraatiot kuntoon" at bounding box center [669, 470] width 1192 height 15
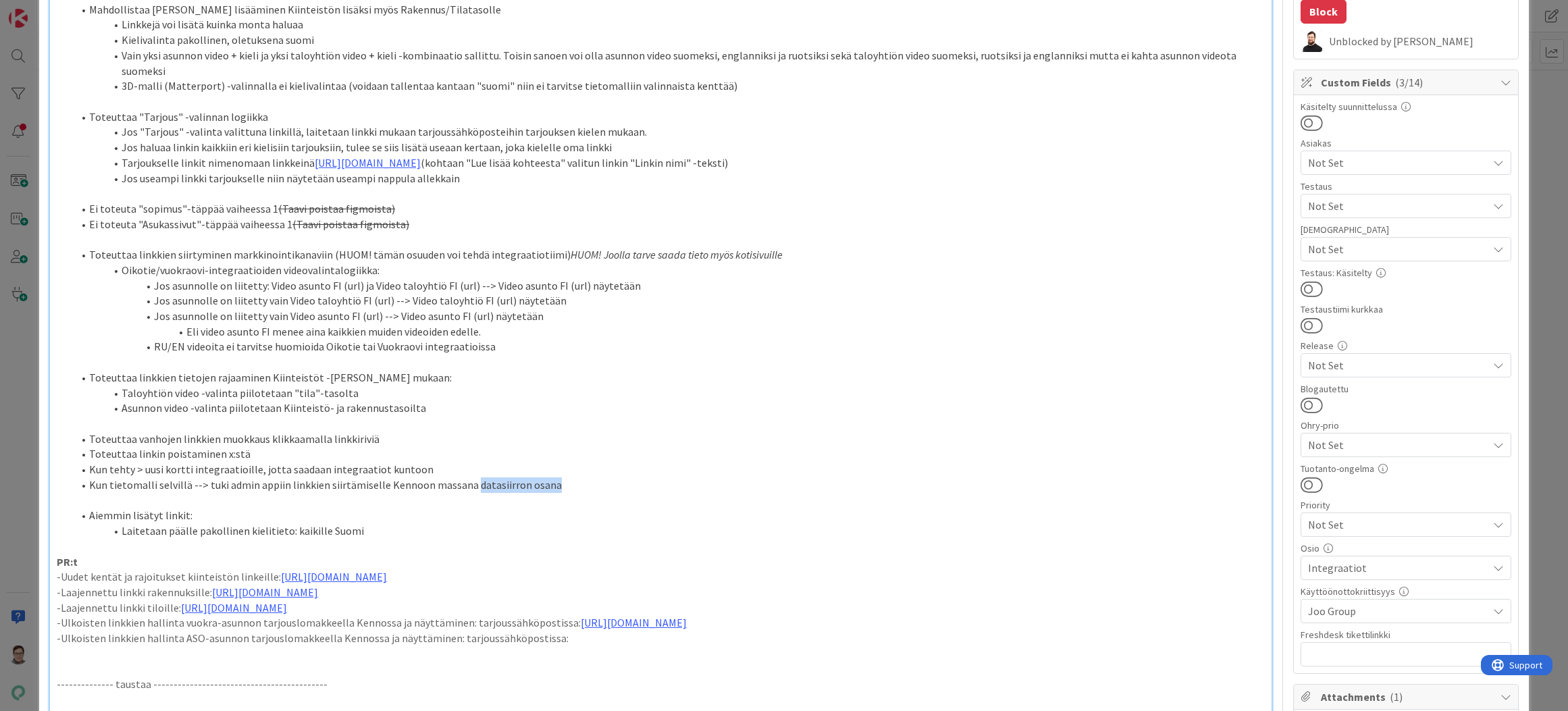
drag, startPoint x: 547, startPoint y: 486, endPoint x: 465, endPoint y: 486, distance: 82.0
click at [465, 486] on li "Kun tietomalli selvillä --> tuki admin appiin linkkien siirtämiselle Kennoon ma…" at bounding box center [669, 485] width 1192 height 15
drag, startPoint x: 526, startPoint y: 483, endPoint x: 85, endPoint y: 483, distance: 441.0
click at [85, 483] on li "Kun tietomalli selvillä --> tuki admin appiin linkkien siirtämiselle Kennoon ma…" at bounding box center [669, 485] width 1192 height 15
copy li "Kun tietomalli selvillä --> tuki admin appiin linkkien siirtämiselle Kennoon ma…"
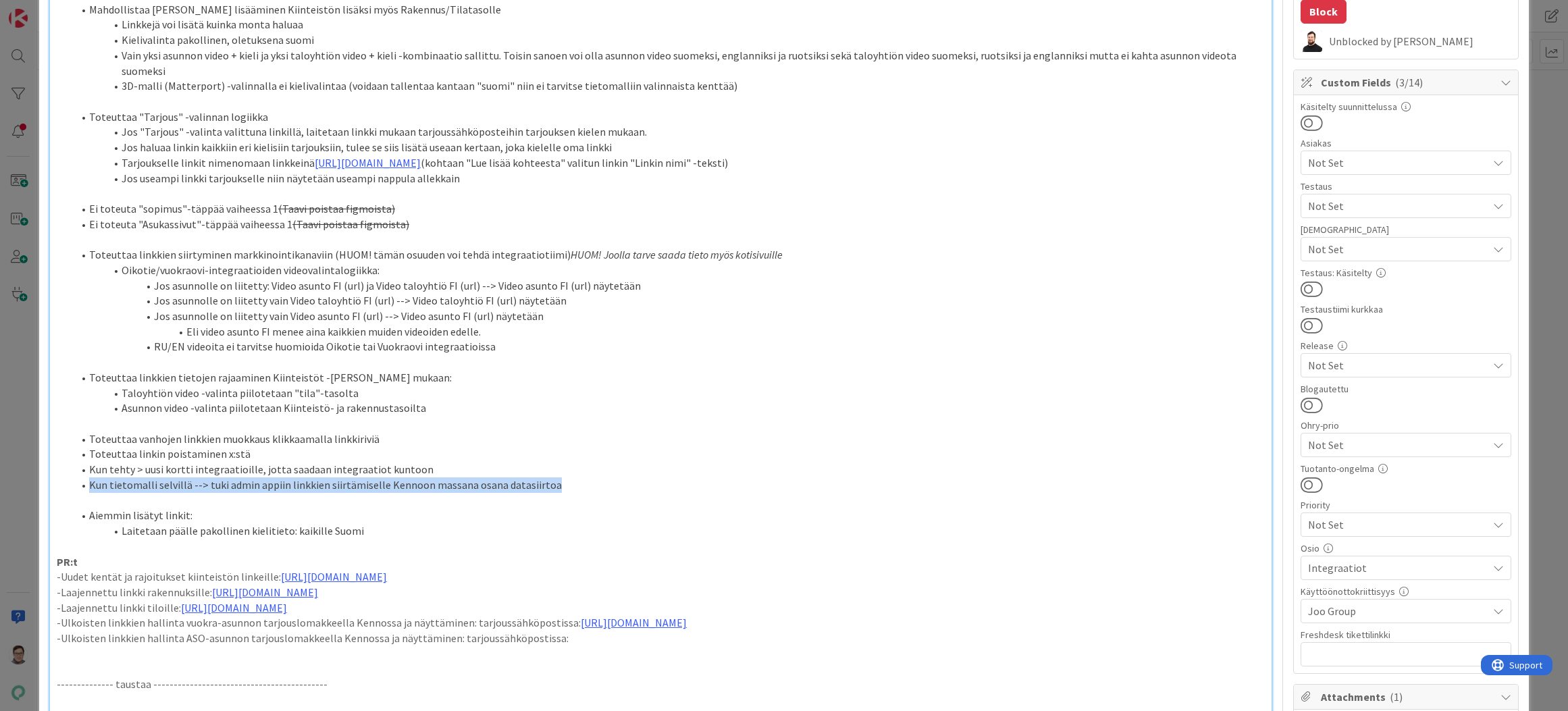
click at [524, 703] on p at bounding box center [660, 699] width 1208 height 15
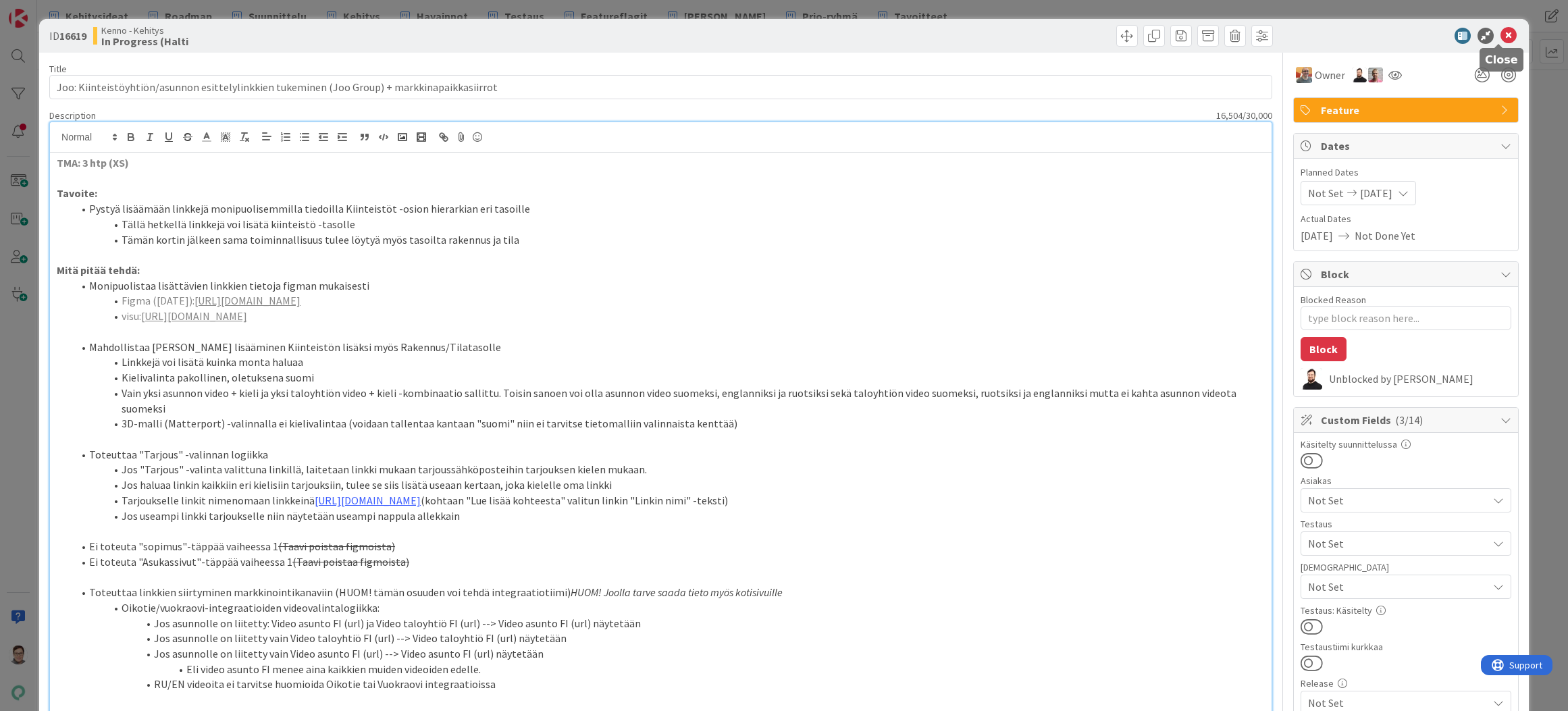
click at [1501, 33] on icon at bounding box center [1509, 36] width 16 height 16
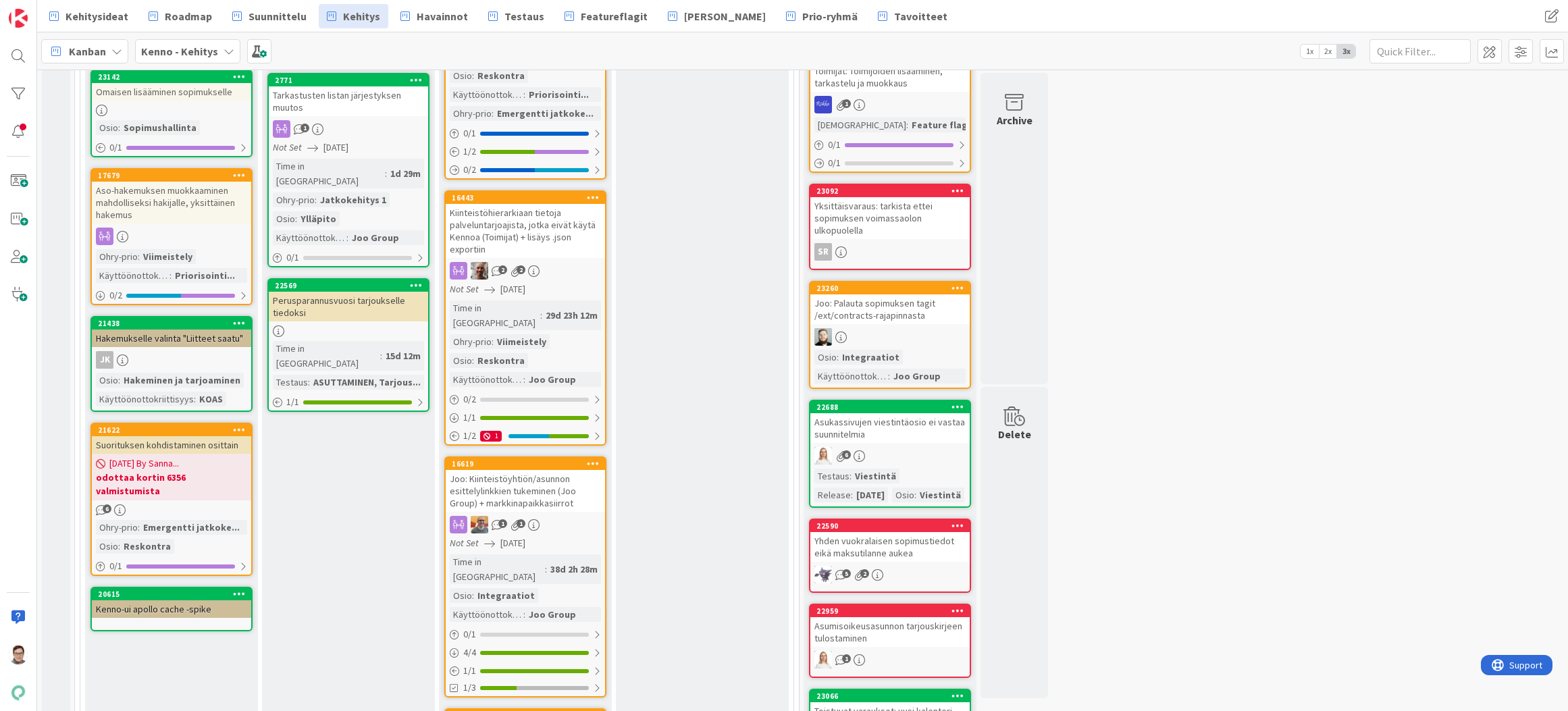
drag, startPoint x: 1132, startPoint y: 694, endPoint x: 1126, endPoint y: 702, distance: 10.0
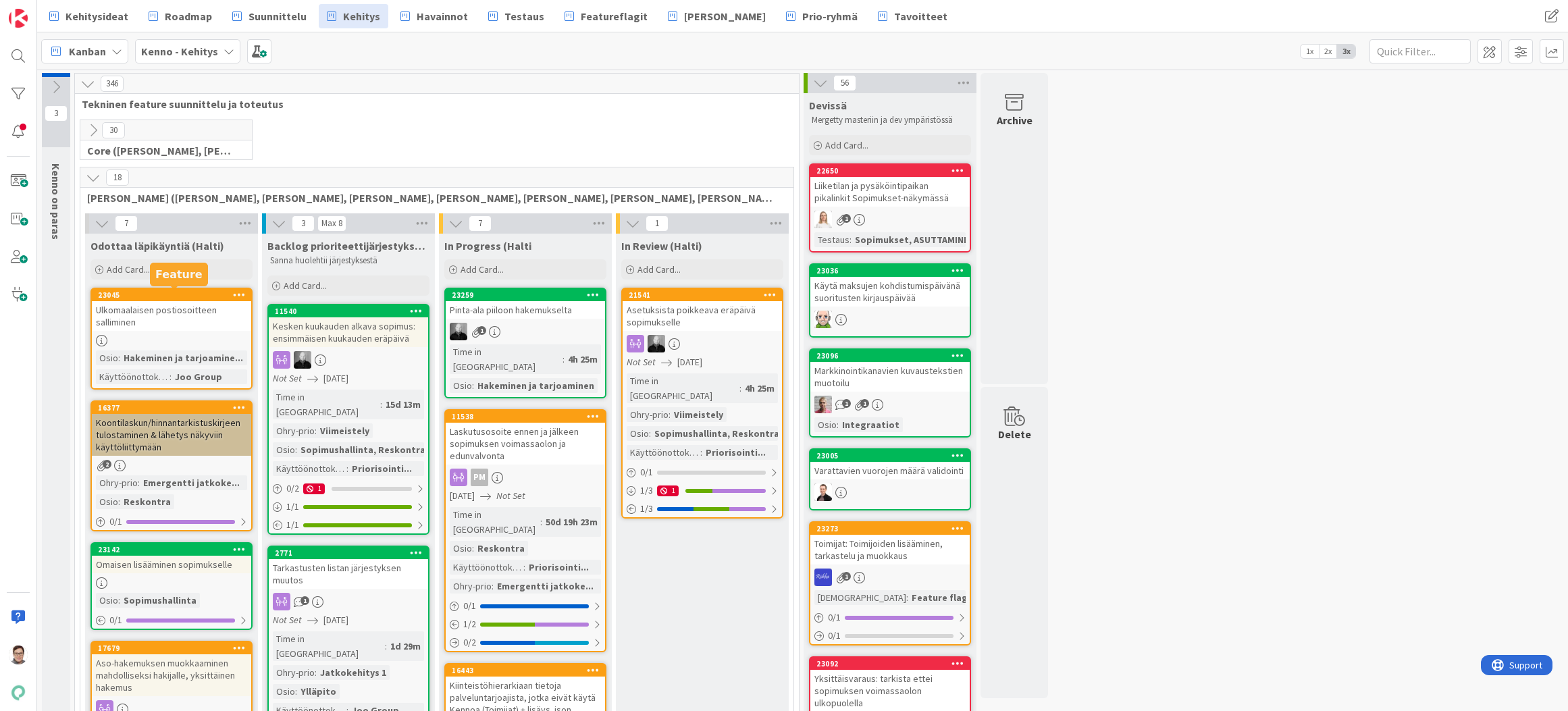
click at [199, 315] on div "Ulkomaalaisen postiosoitteen salliminen" at bounding box center [172, 316] width 159 height 30
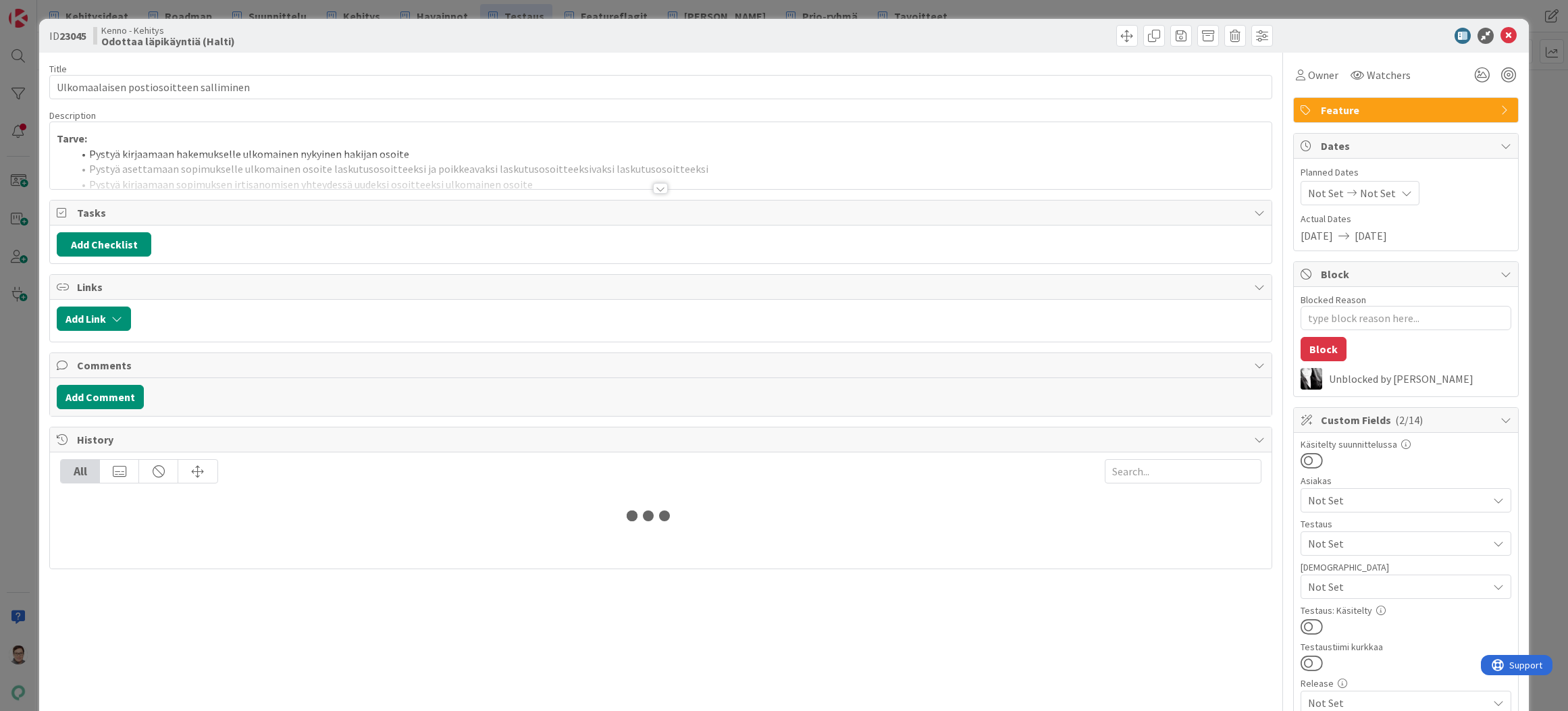
type textarea "x"
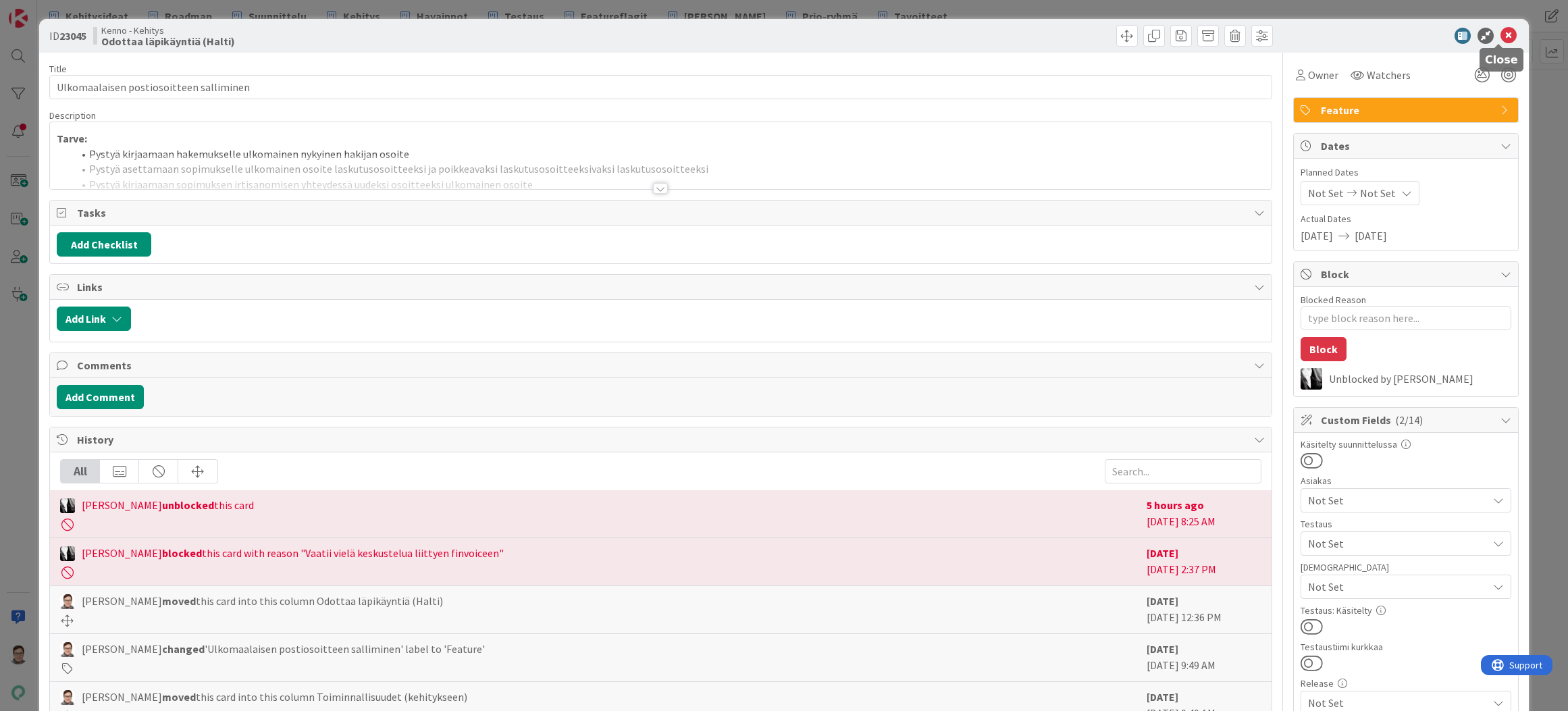
click at [1501, 34] on icon at bounding box center [1509, 36] width 16 height 16
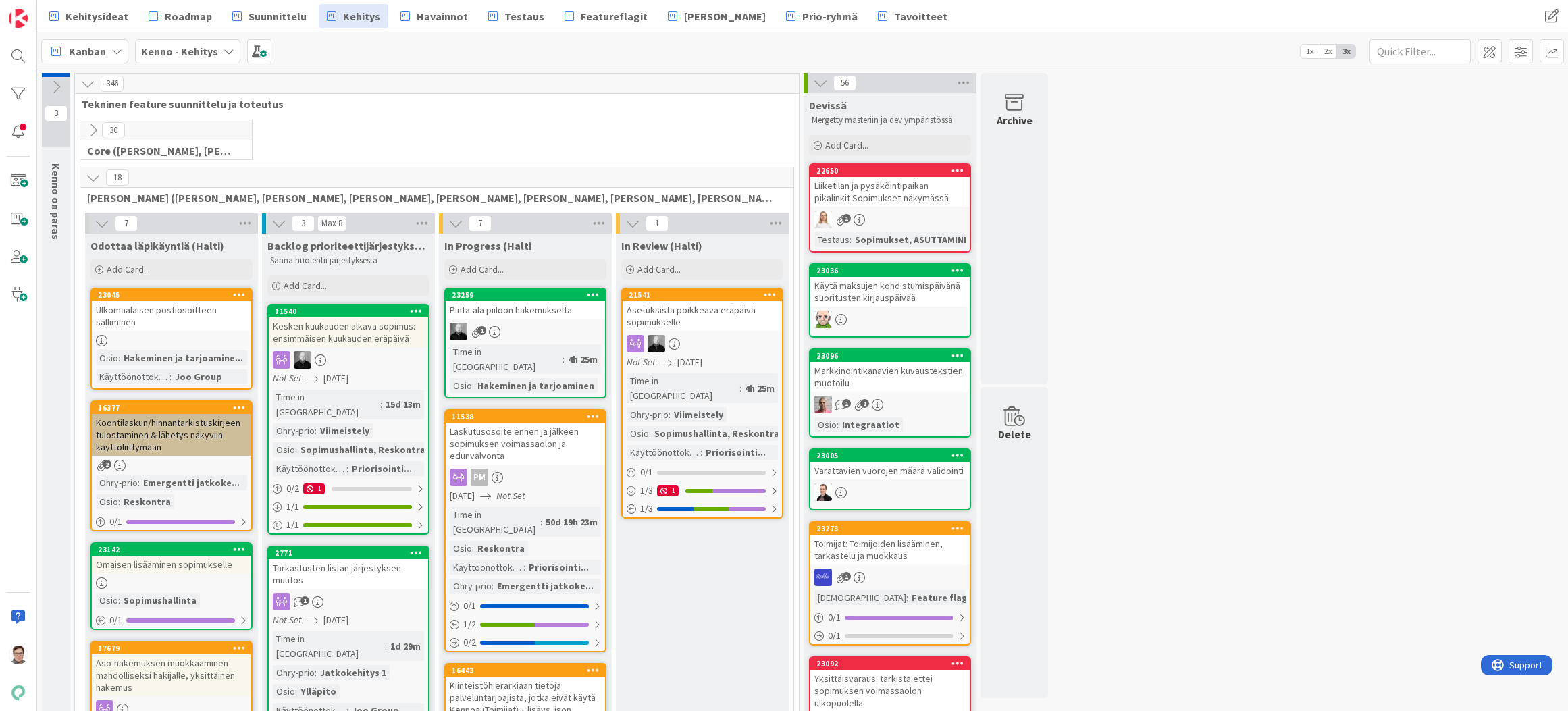
click at [17, 61] on div at bounding box center [18, 56] width 27 height 27
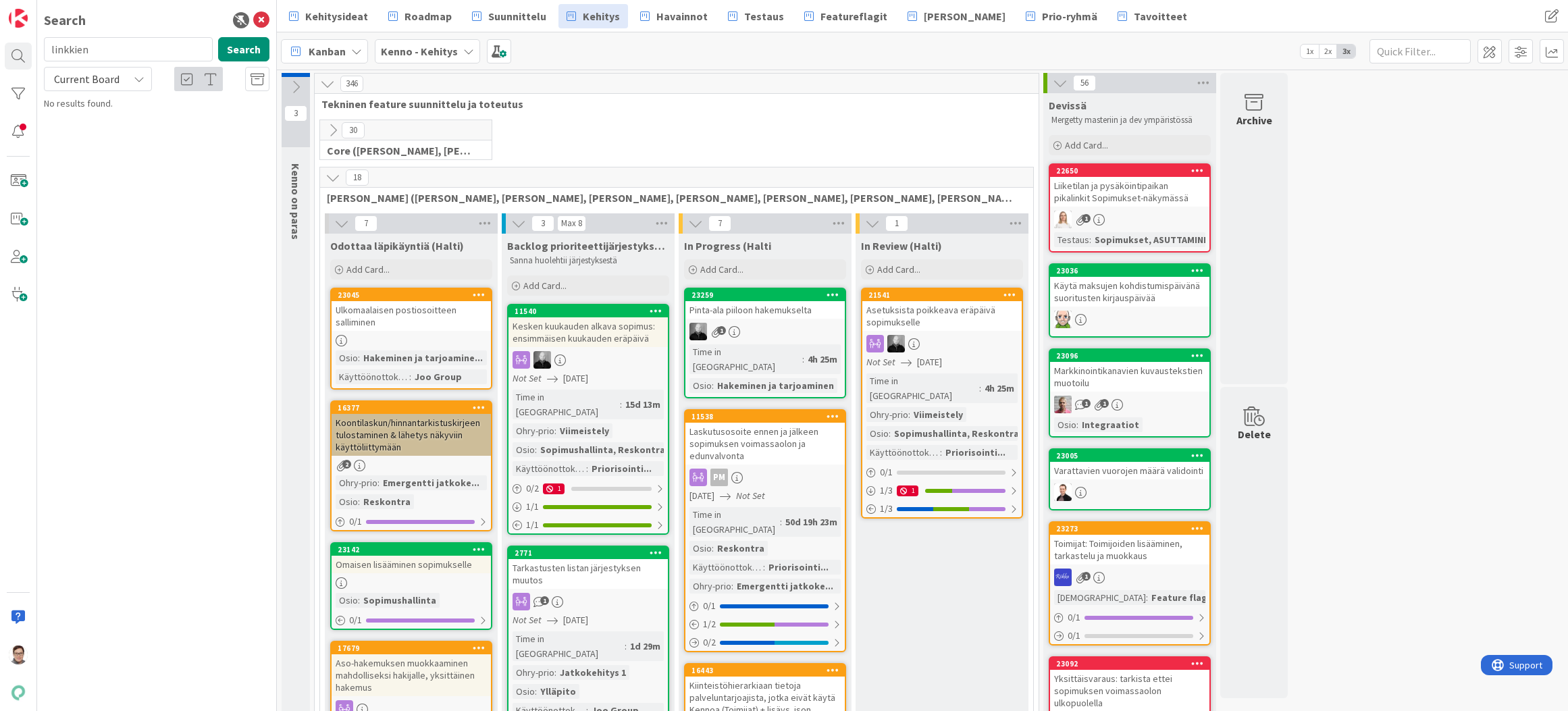
drag, startPoint x: 99, startPoint y: 46, endPoint x: 43, endPoint y: 45, distance: 56.0
click at [43, 45] on div "linkkien Search" at bounding box center [157, 51] width 242 height 30
type input "23206"
click at [93, 87] on span "Current Board" at bounding box center [86, 79] width 70 height 19
click at [101, 134] on span "All Boards" at bounding box center [122, 135] width 141 height 20
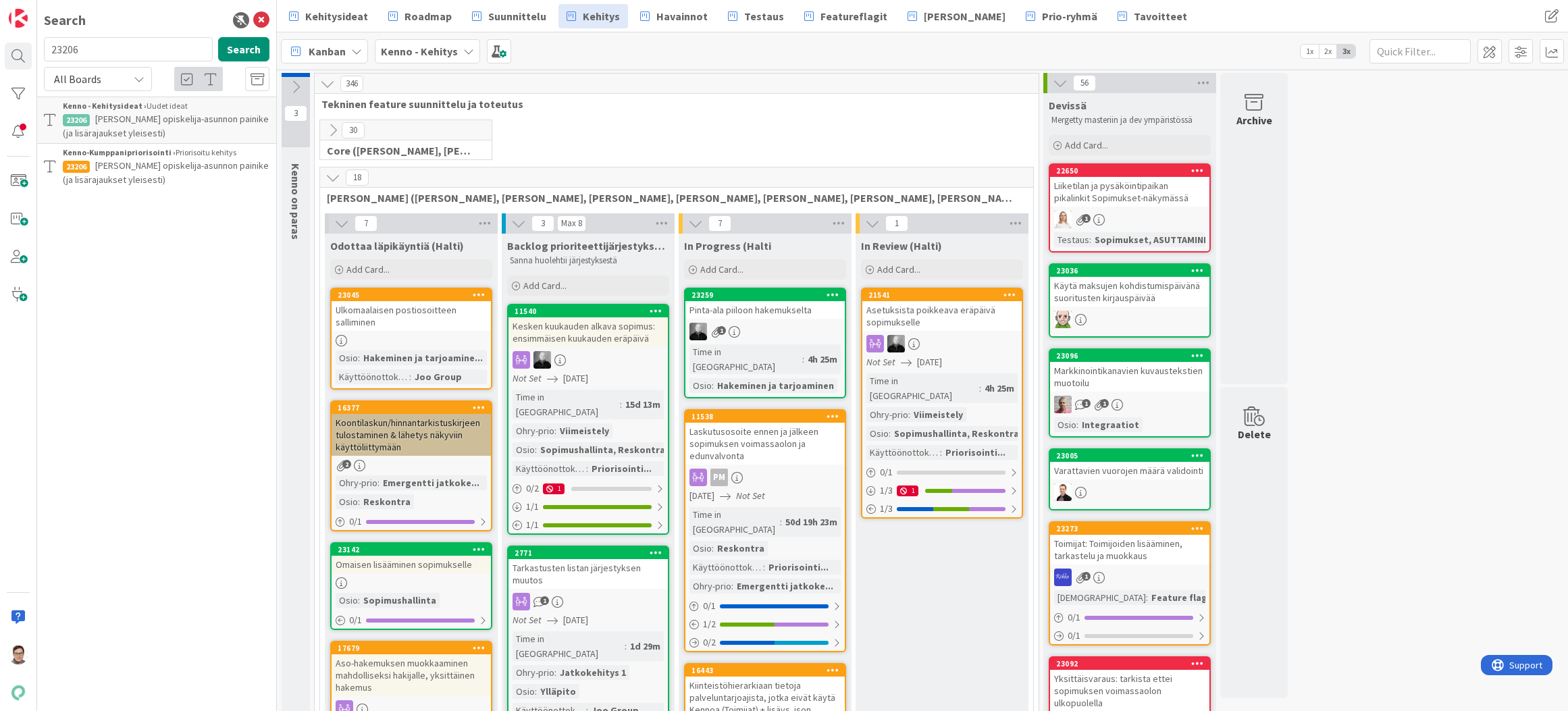
click at [149, 160] on span "[PERSON_NAME] opiskelija-asunnon painike (ja lisärajaukset yleisesti)" at bounding box center [166, 172] width 206 height 26
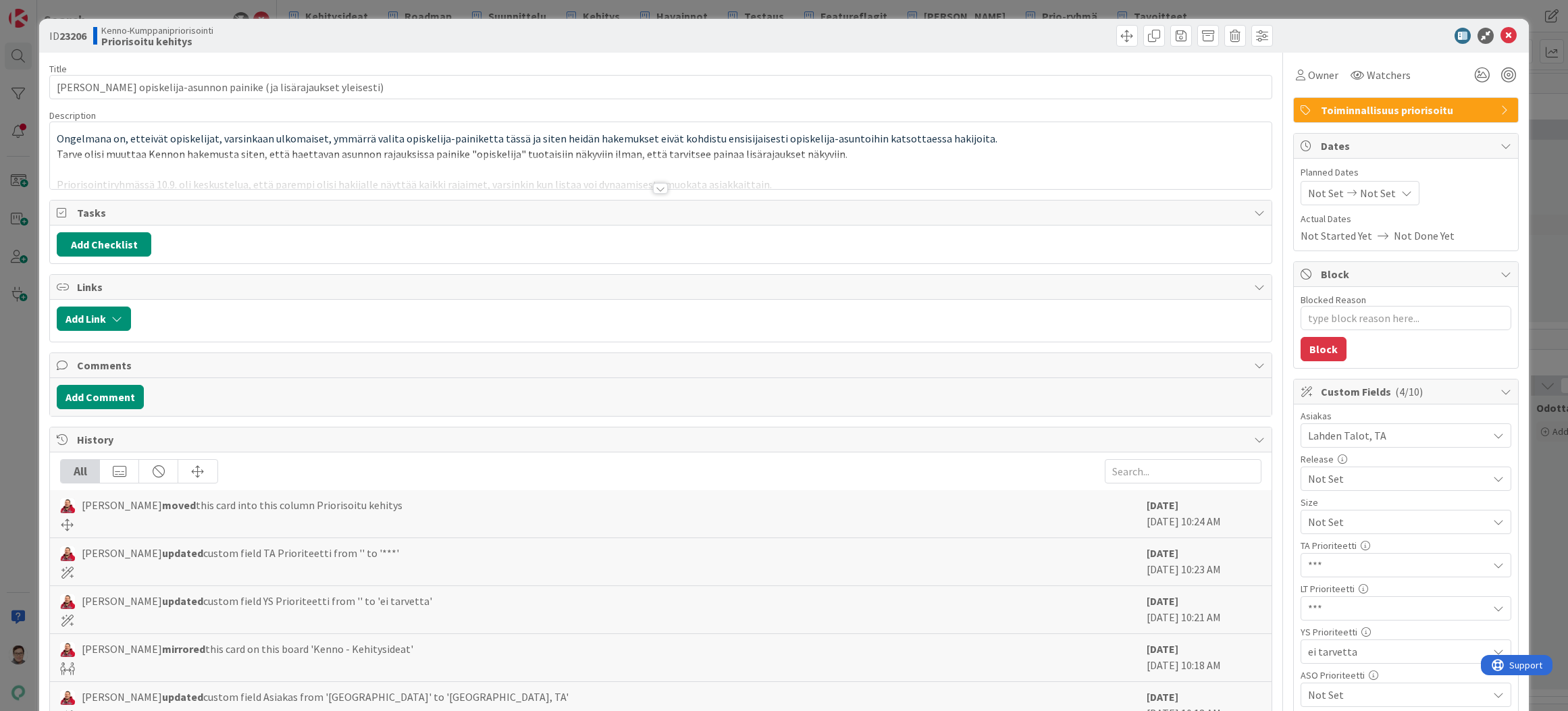
type textarea "x"
click at [1501, 36] on icon at bounding box center [1509, 36] width 16 height 16
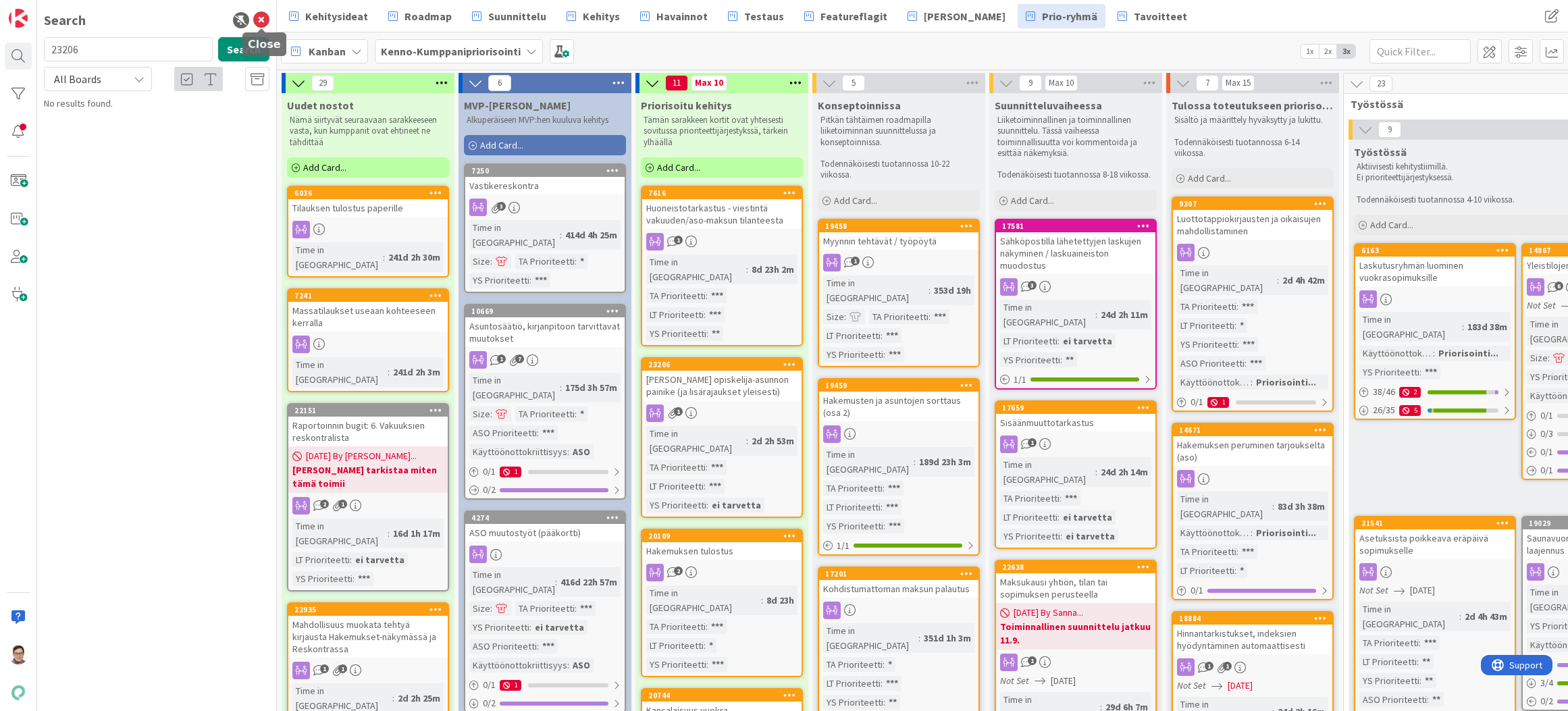
click at [263, 23] on icon at bounding box center [262, 20] width 16 height 16
